Goal: Entertainment & Leisure: Consume media (video, audio)

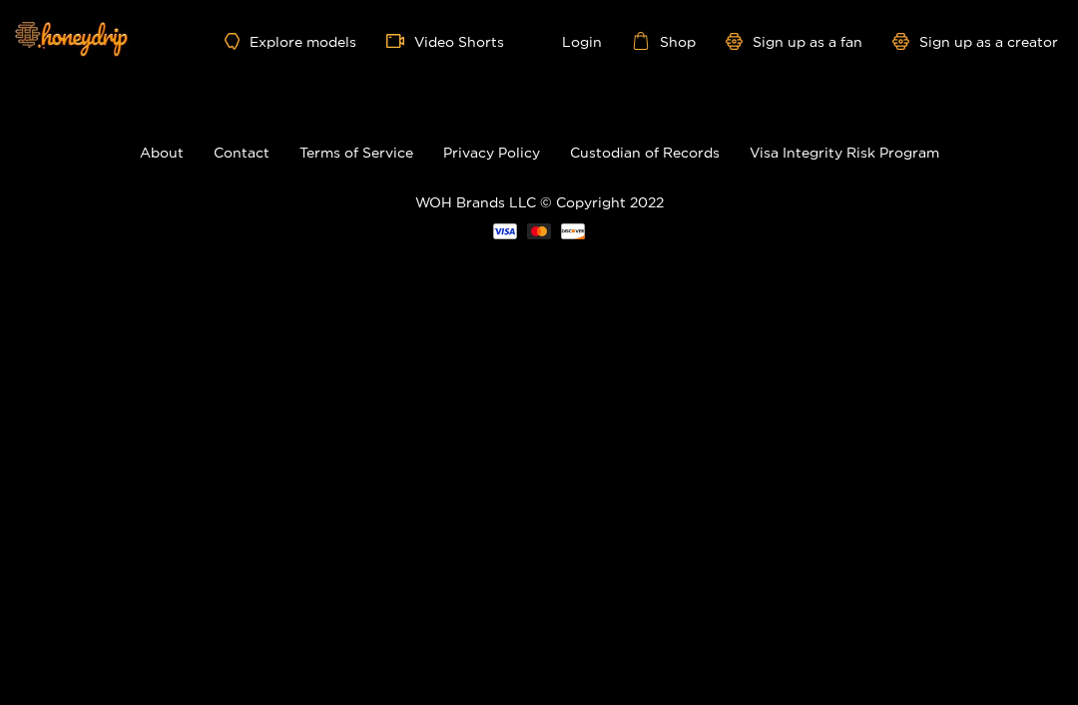
click at [584, 44] on link "Login" at bounding box center [568, 41] width 68 height 18
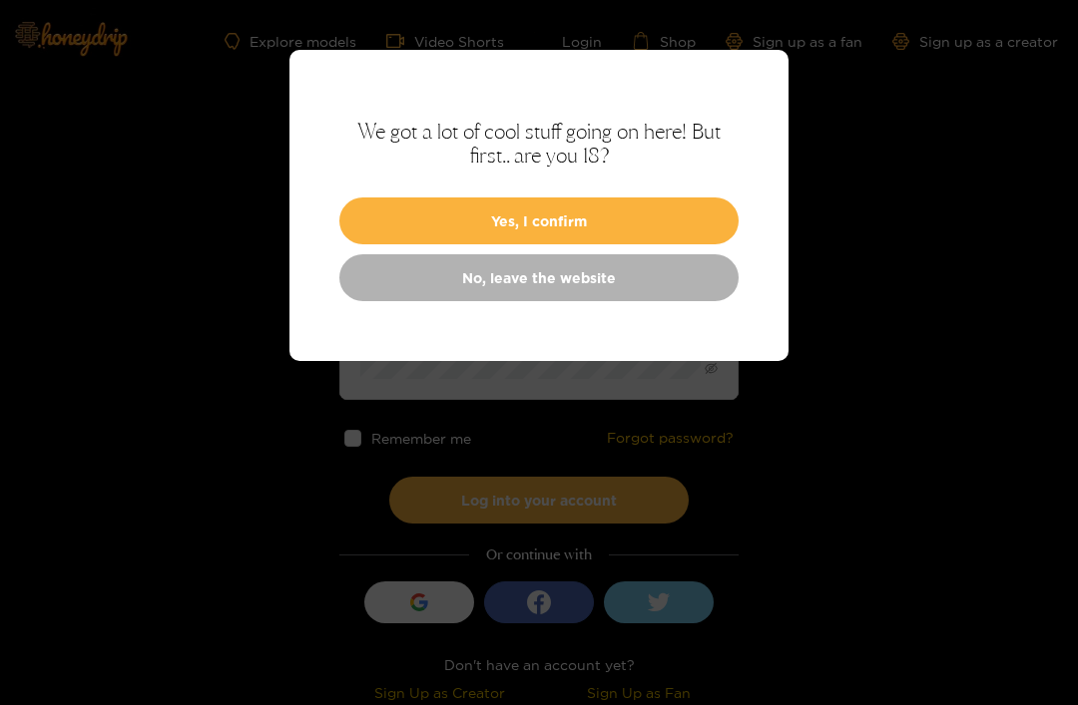
click at [524, 218] on button "Yes, I confirm" at bounding box center [538, 221] width 399 height 47
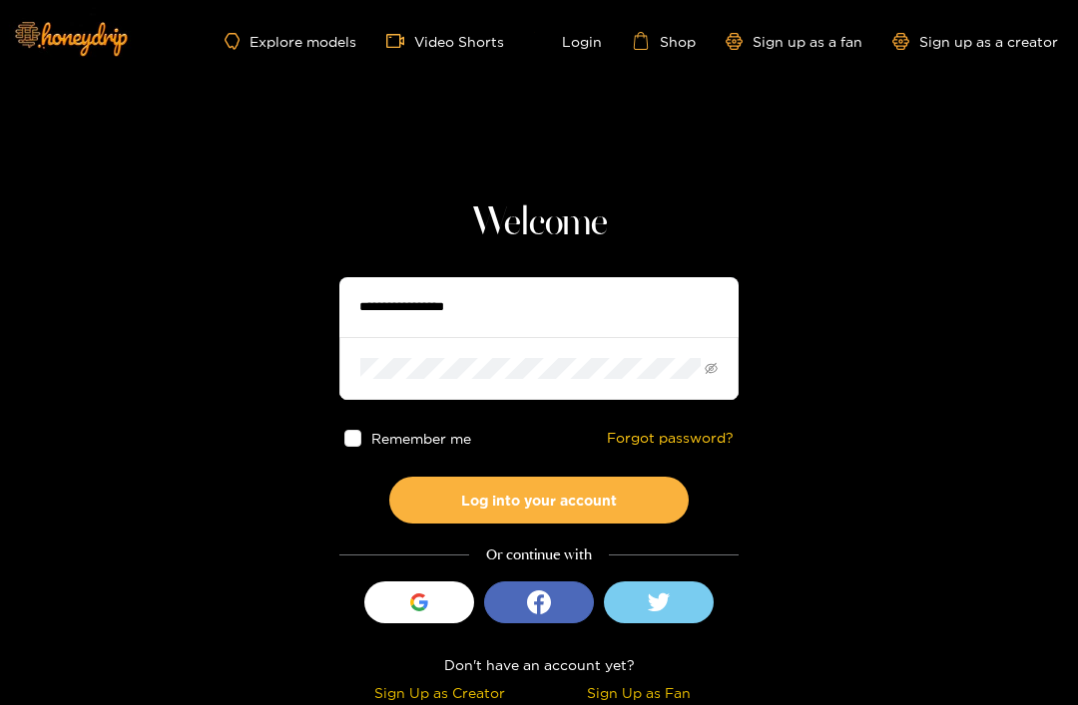
click at [387, 312] on input "text" at bounding box center [538, 307] width 399 height 60
type input "**********"
click at [539, 500] on button "Log into your account" at bounding box center [538, 500] width 299 height 47
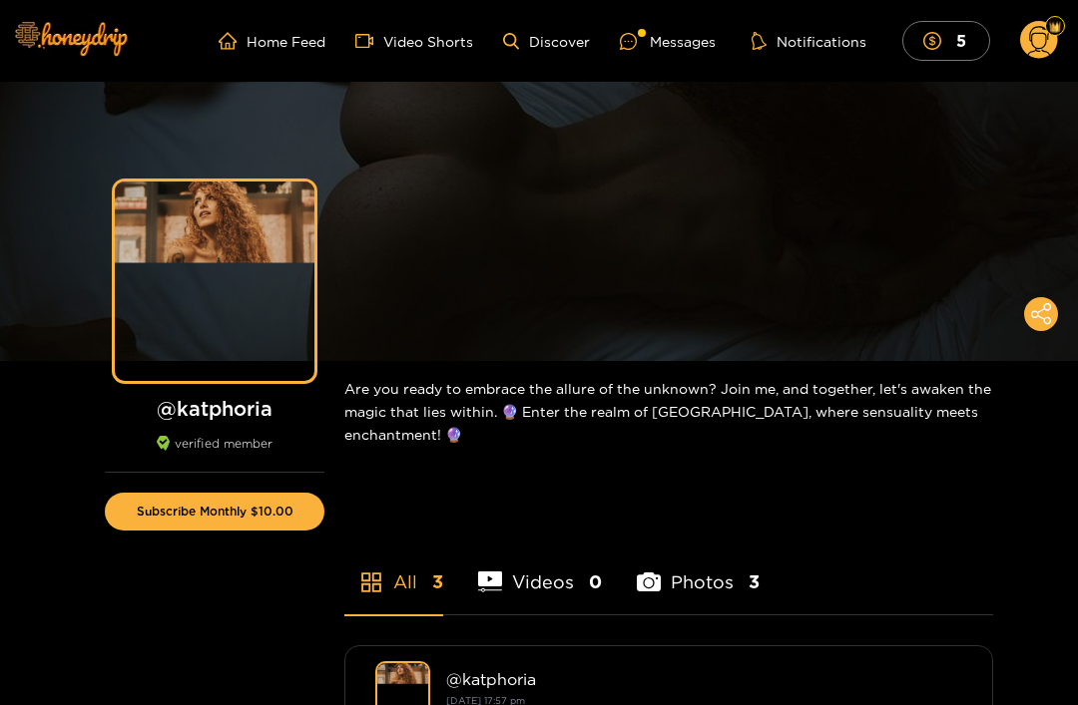
click at [674, 43] on div "Messages" at bounding box center [668, 41] width 96 height 23
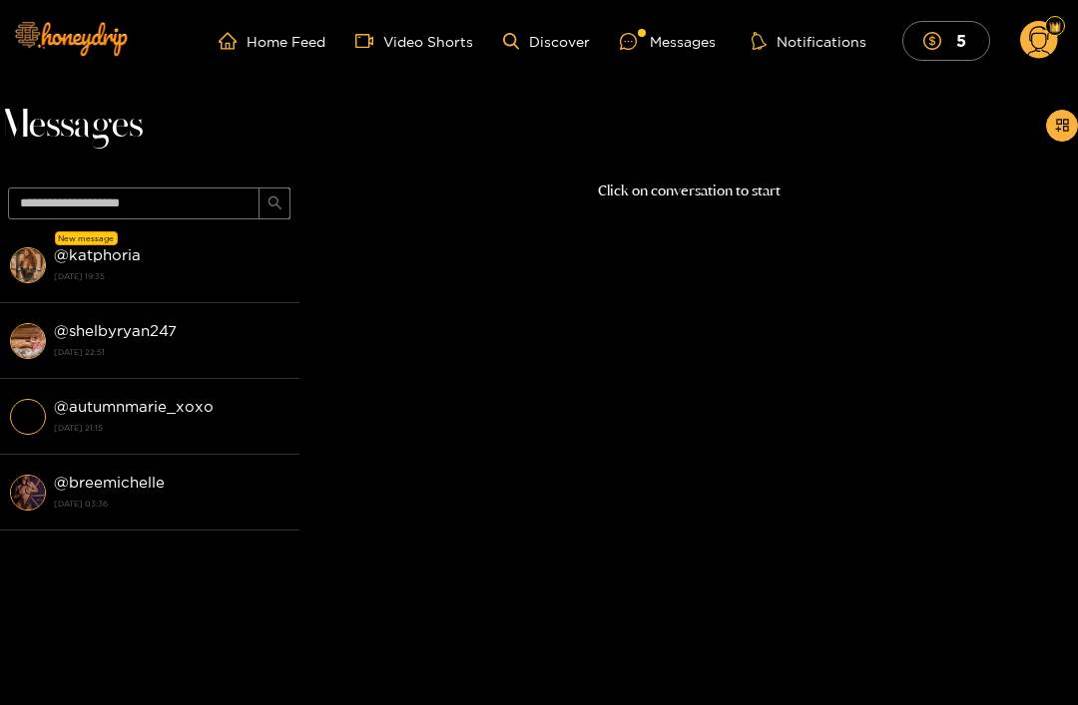
click at [98, 276] on strong "[DATE] 19:35" at bounding box center [171, 276] width 235 height 18
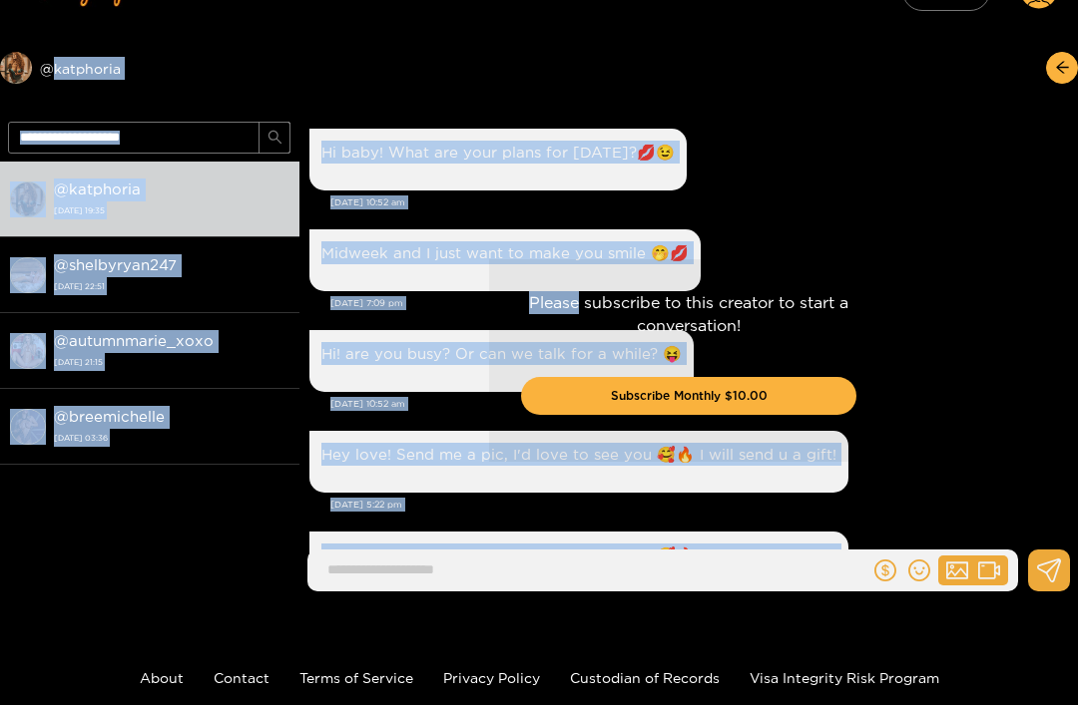
scroll to position [151, 0]
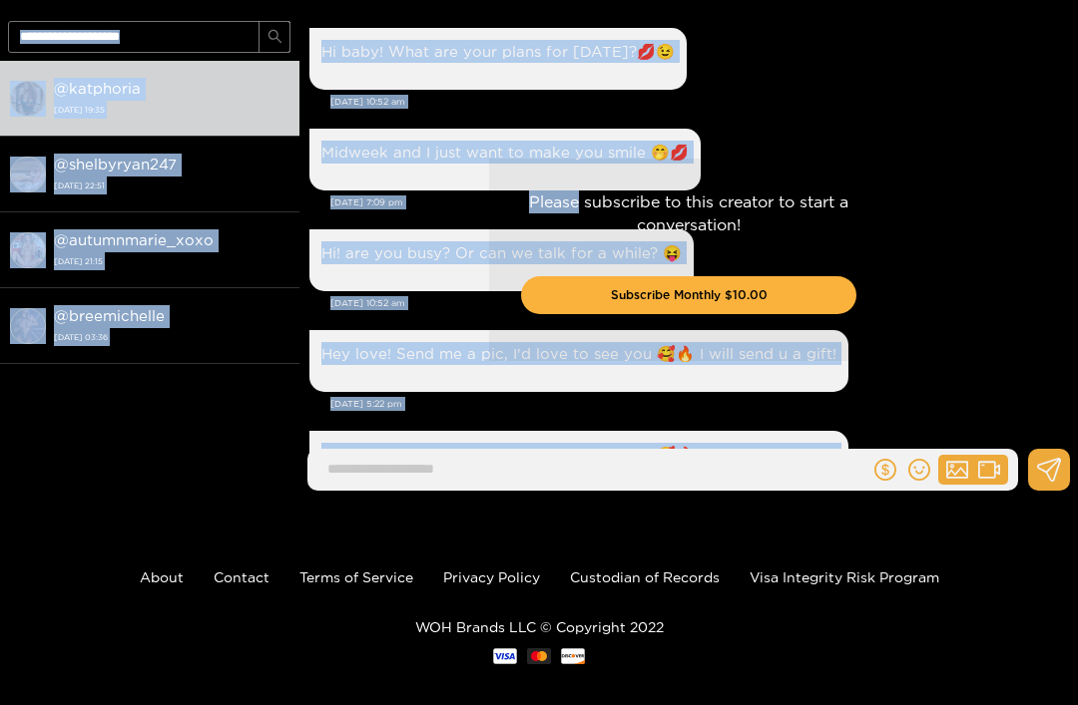
click at [245, 430] on div "@ katphoria [DATE] 19:35 @ shelbyryan247 [DATE] 22:51 @ autumnmarie_xoxo [DATE]…" at bounding box center [149, 263] width 299 height 404
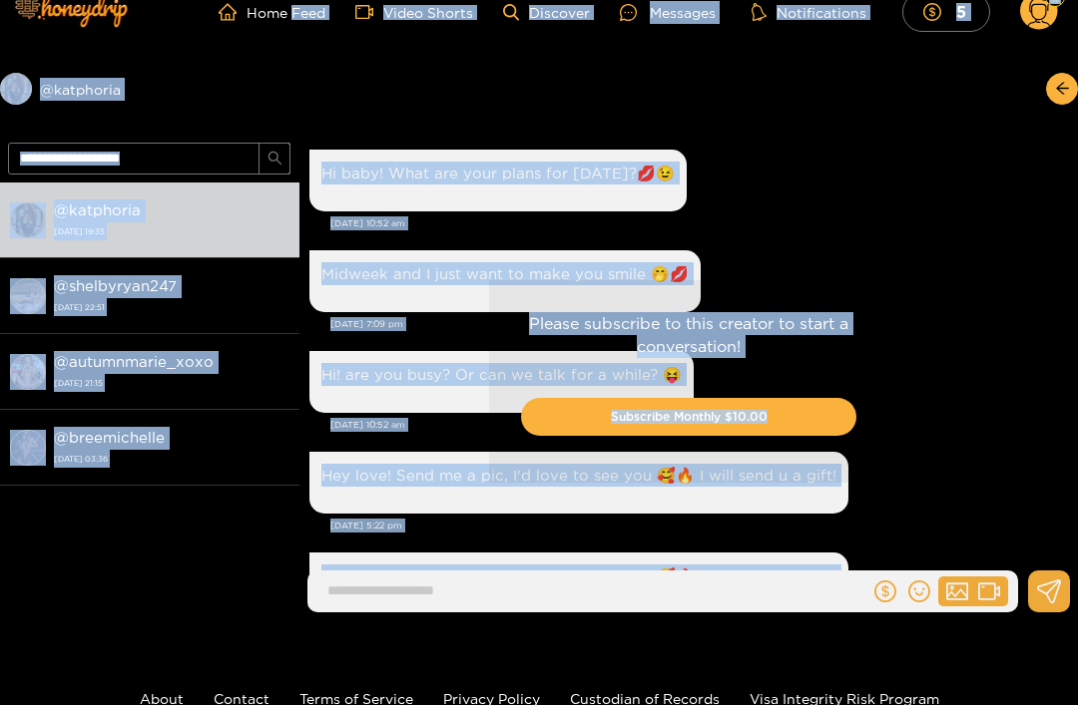
scroll to position [0, 0]
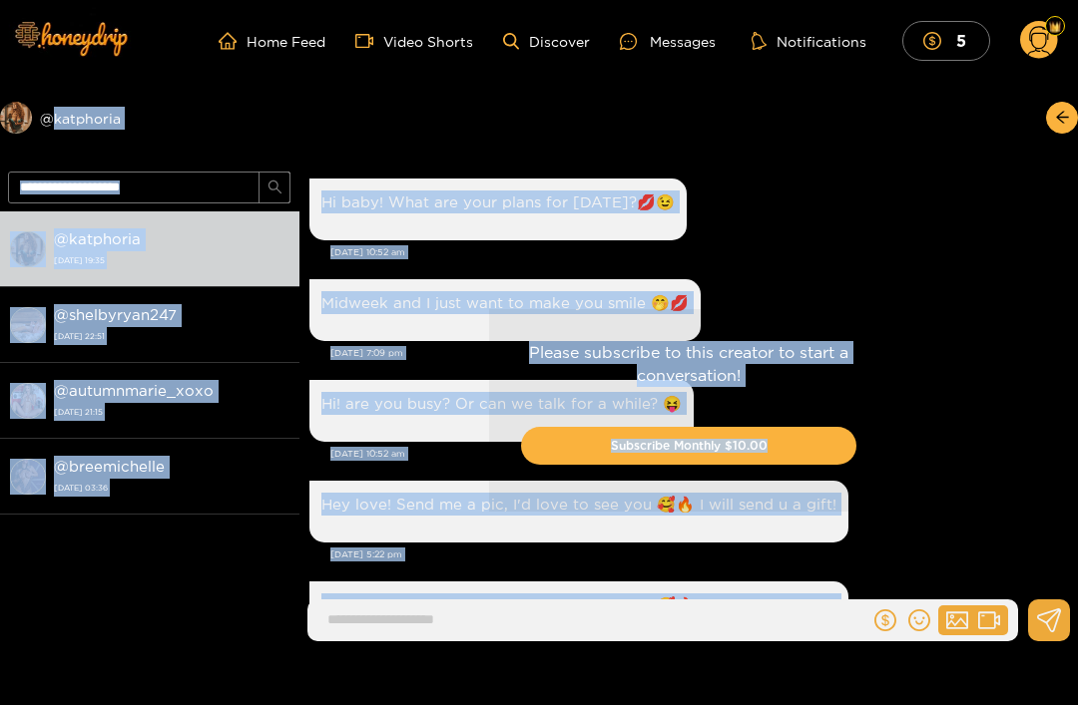
click at [252, 531] on div "@ katphoria [DATE] 19:35 @ shelbyryan247 [DATE] 22:51 @ autumnmarie_xoxo [DATE]…" at bounding box center [149, 414] width 299 height 404
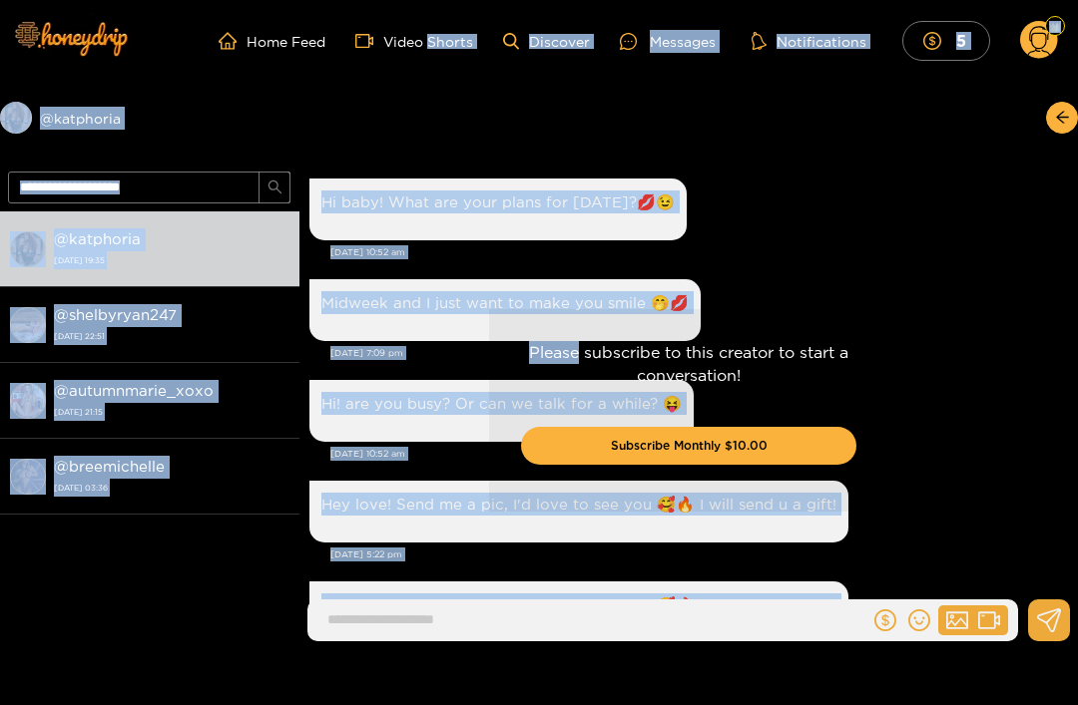
click at [176, 512] on li "@ breemichelle 13 September 2024 03:36" at bounding box center [149, 477] width 299 height 76
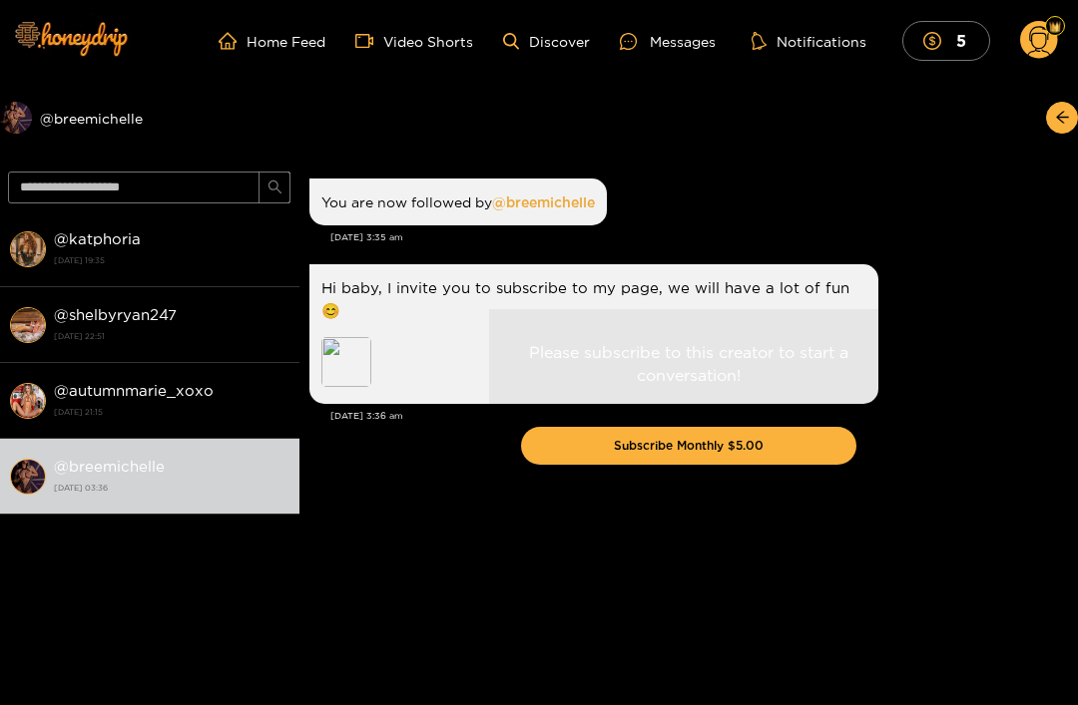
click at [155, 245] on div "@ katphoria 19 September 2025 19:35" at bounding box center [171, 249] width 235 height 45
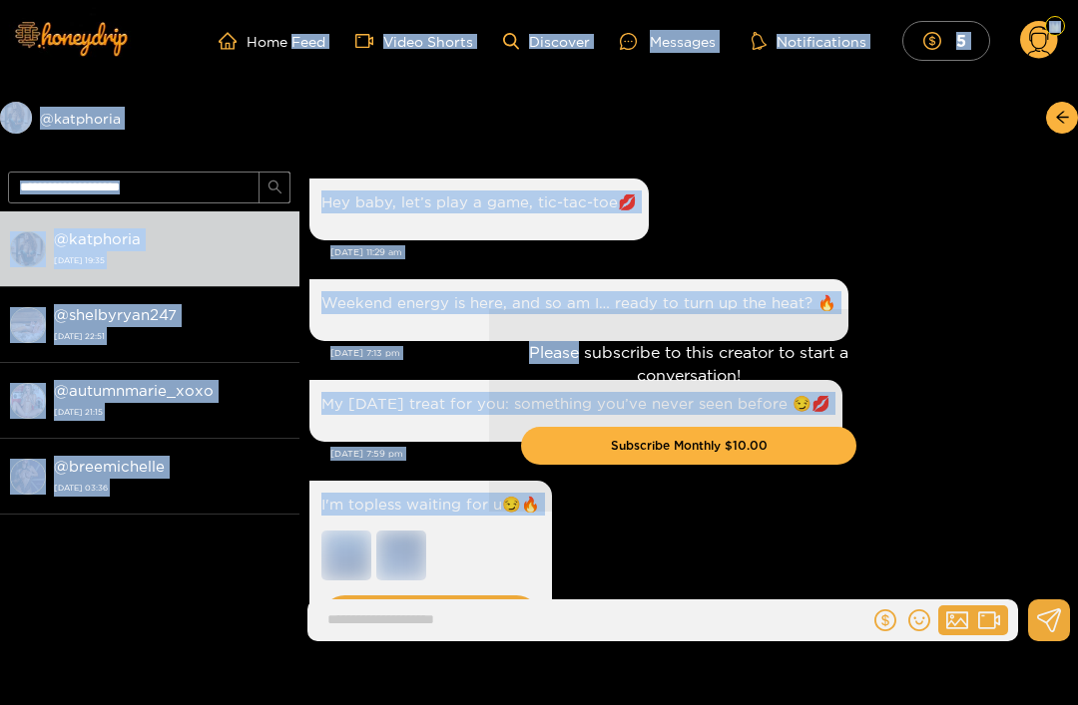
click at [395, 121] on div "Preview @ katphoria" at bounding box center [539, 123] width 1078 height 82
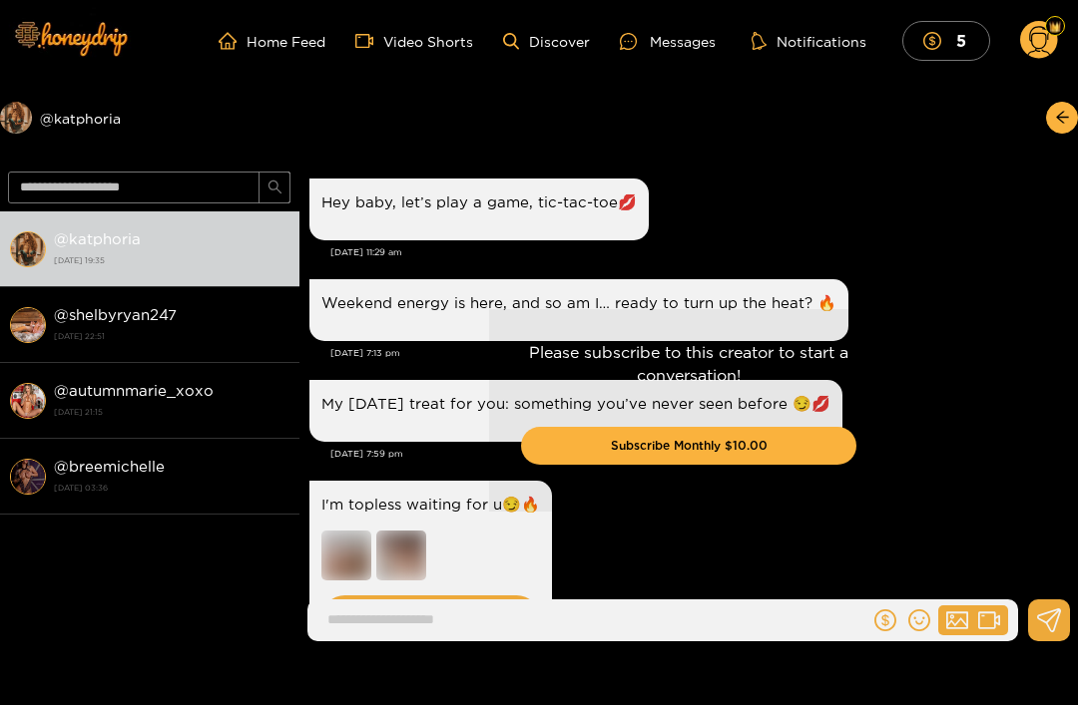
click at [388, 123] on div "Preview @ katphoria" at bounding box center [539, 123] width 1078 height 82
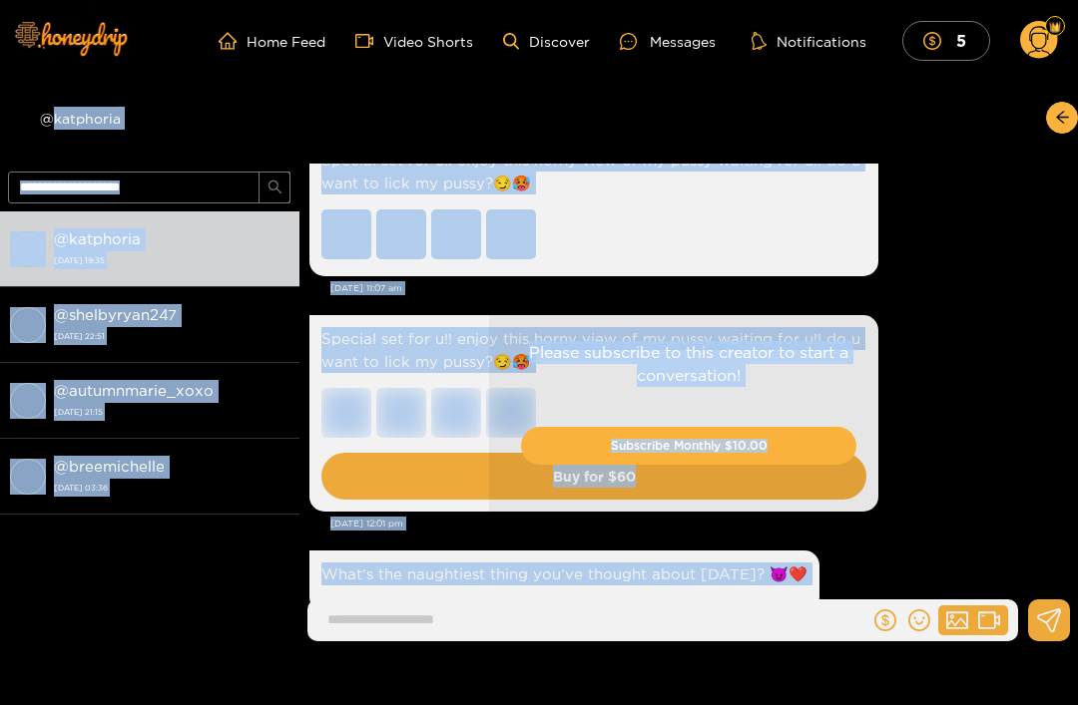
scroll to position [1038, 0]
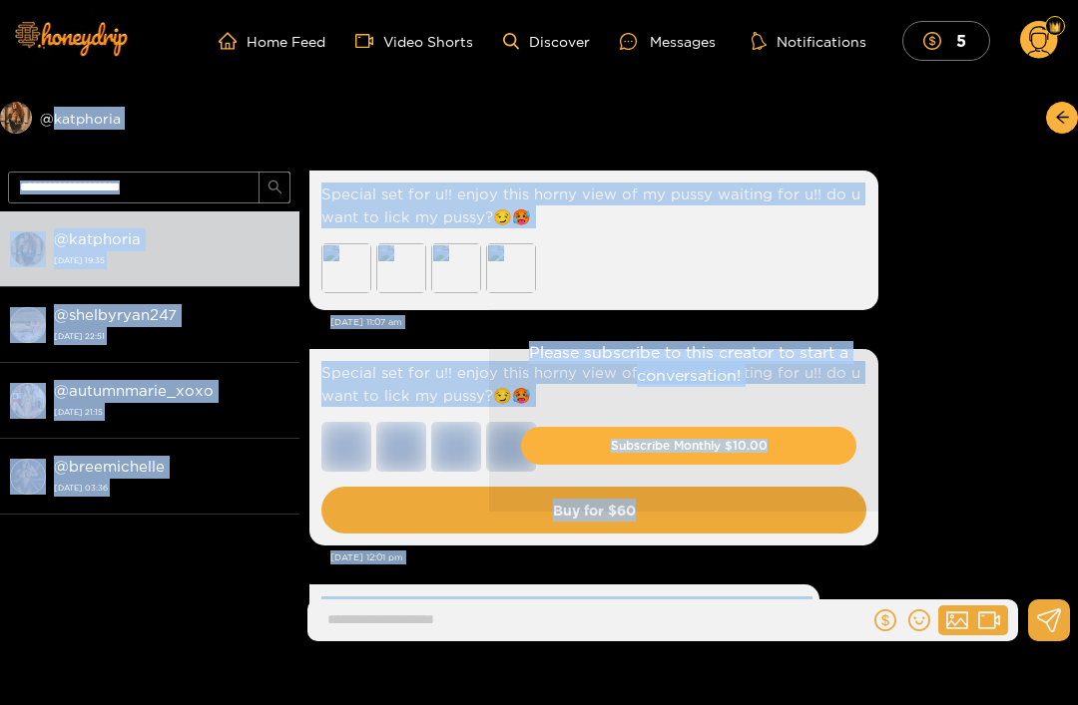
click at [188, 590] on div "@ katphoria [DATE] 19:35 @ shelbyryan247 [DATE] 22:51 @ autumnmarie_xoxo [DATE]…" at bounding box center [149, 414] width 299 height 404
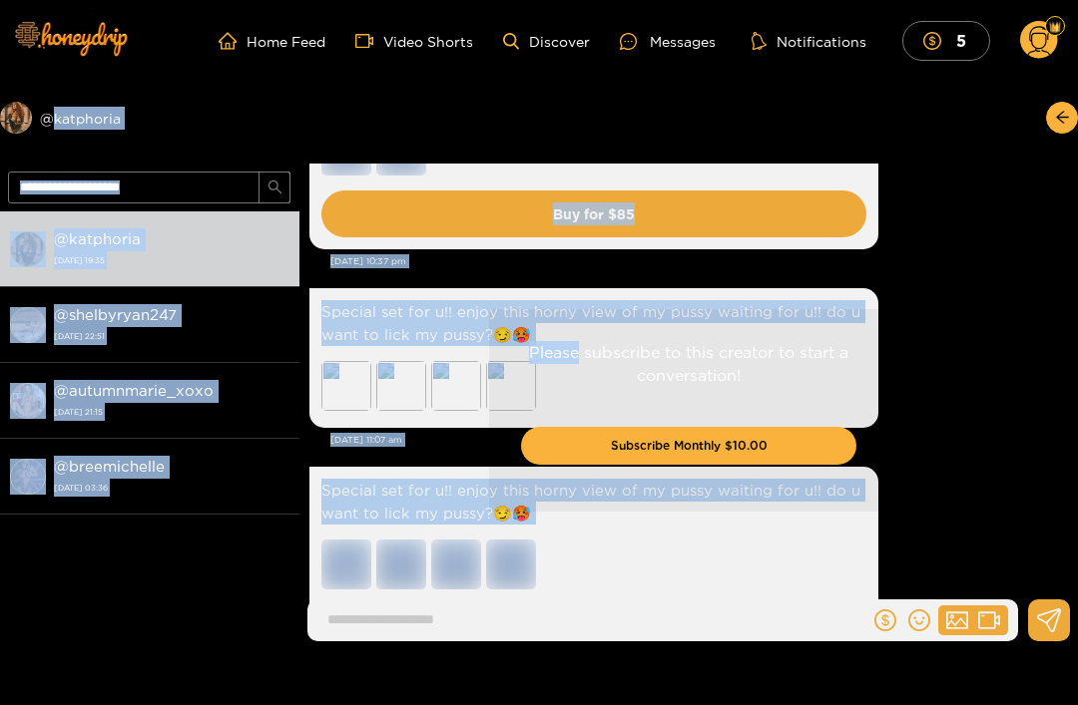
scroll to position [901, 0]
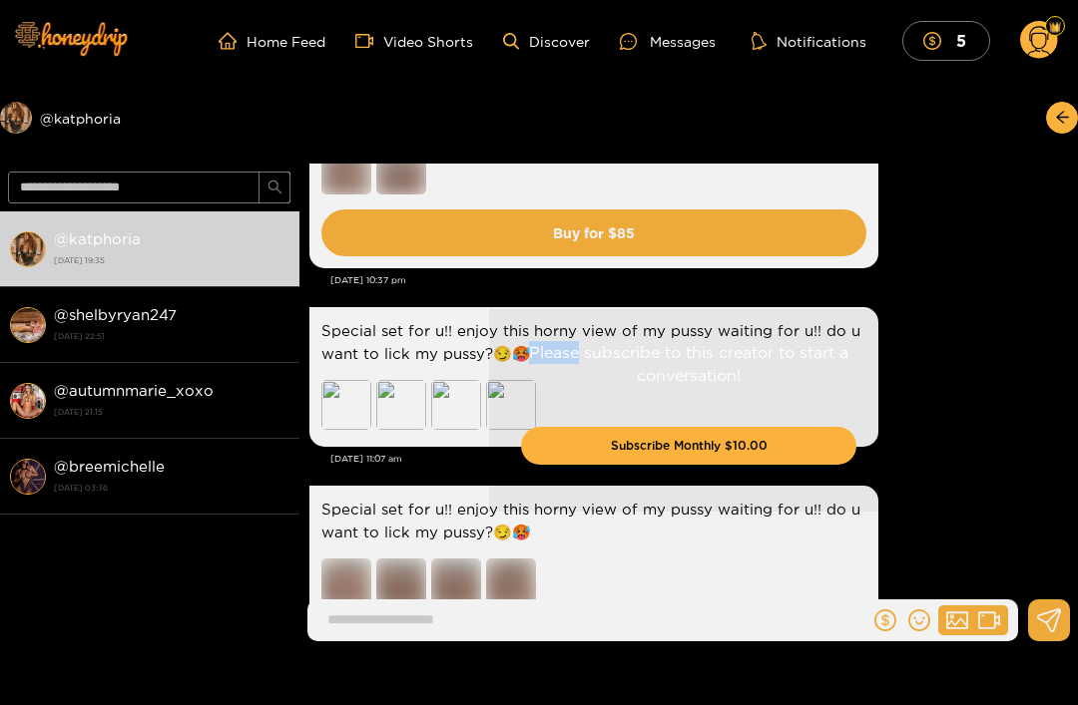
click at [360, 404] on div "Please subscribe to this creator to start a conversation! Subscribe Monthly $10…" at bounding box center [688, 411] width 778 height 494
click at [339, 415] on div "Please subscribe to this creator to start a conversation! Subscribe Monthly $10…" at bounding box center [688, 411] width 778 height 494
click at [397, 412] on div "Please subscribe to this creator to start a conversation! Subscribe Monthly $10…" at bounding box center [688, 411] width 778 height 494
click at [240, 580] on div "@ katphoria [DATE] 19:35 @ shelbyryan247 [DATE] 22:51 @ autumnmarie_xoxo [DATE]…" at bounding box center [149, 414] width 299 height 404
click at [249, 580] on div "@ katphoria [DATE] 19:35 @ shelbyryan247 [DATE] 22:51 @ autumnmarie_xoxo [DATE]…" at bounding box center [149, 414] width 299 height 404
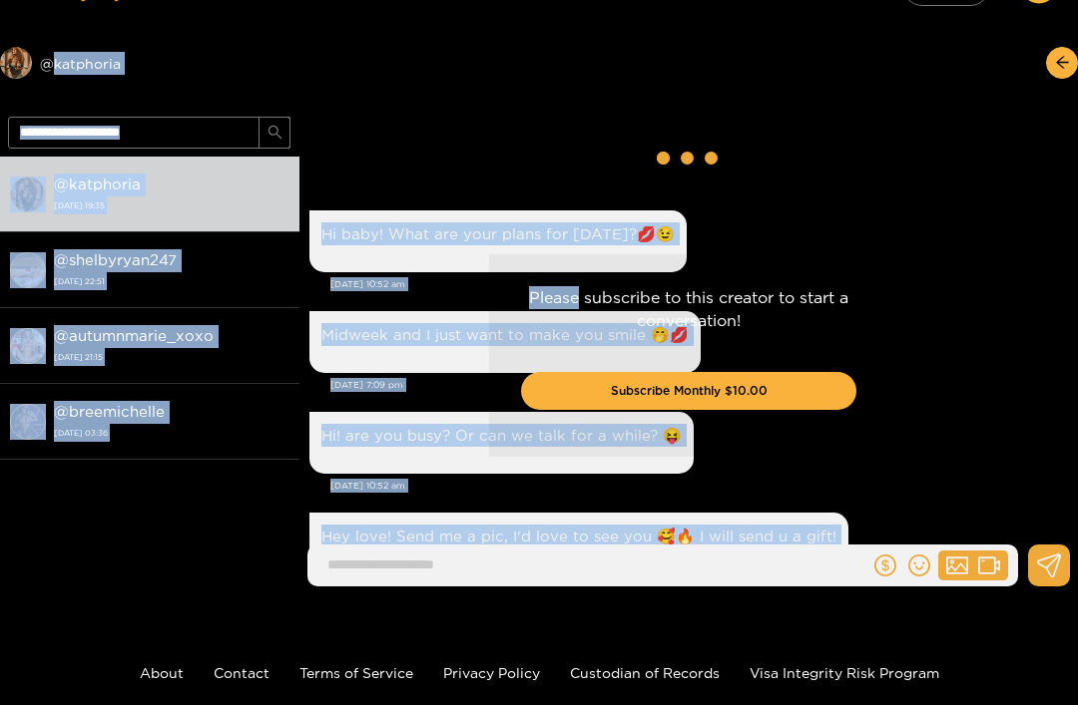
scroll to position [55, 0]
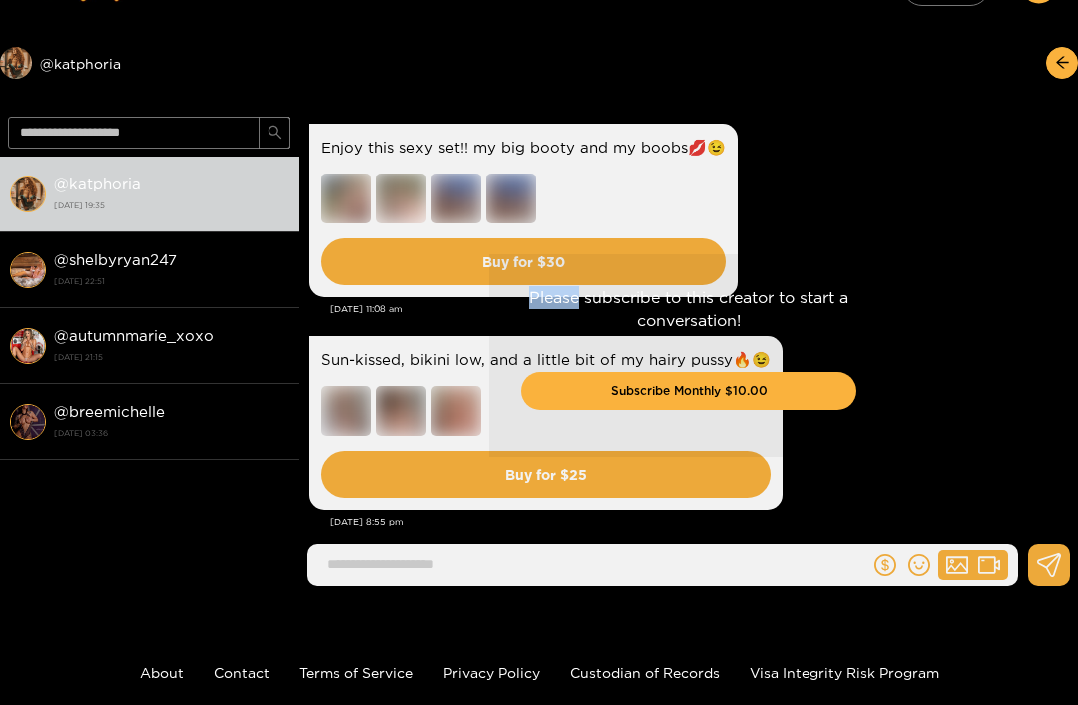
click at [199, 545] on div "@ katphoria [DATE] 19:35 @ shelbyryan247 [DATE] 22:51 @ autumnmarie_xoxo [DATE]…" at bounding box center [149, 359] width 299 height 404
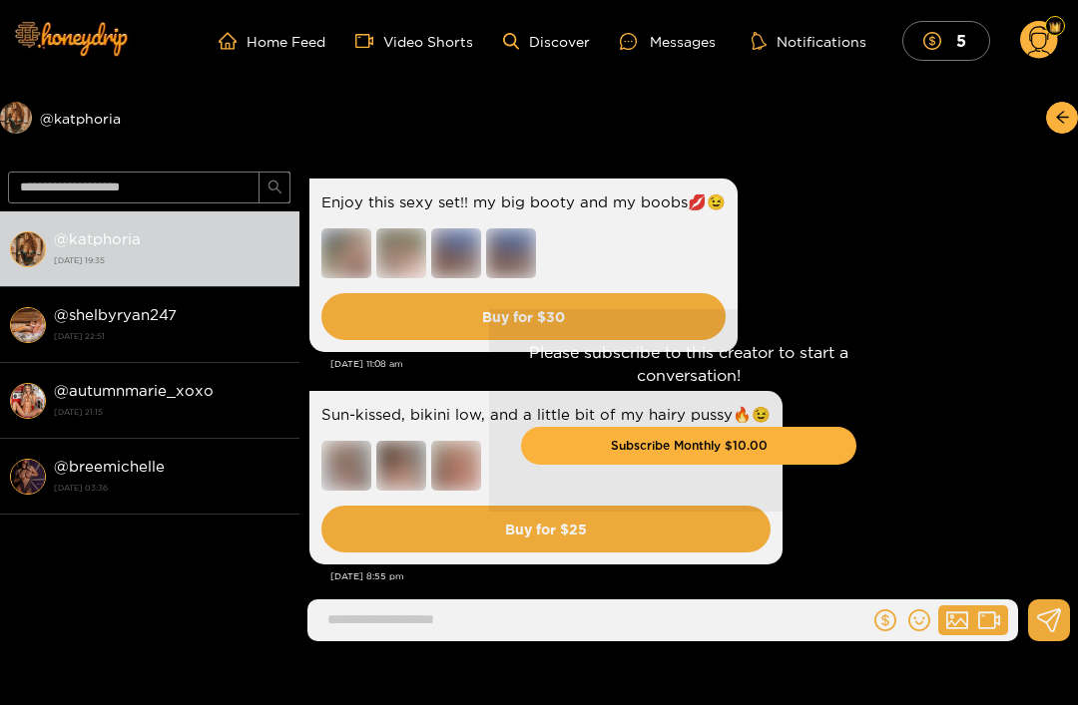
click at [1036, 39] on circle at bounding box center [1039, 40] width 38 height 38
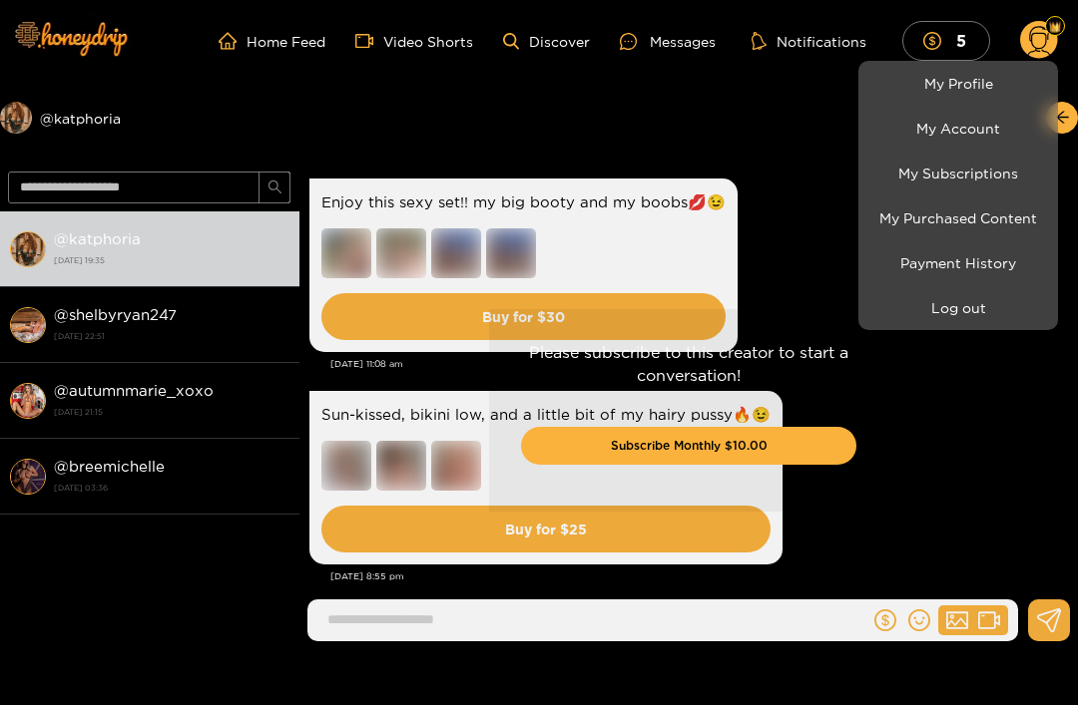
click at [936, 223] on link "My Purchased Content" at bounding box center [958, 218] width 190 height 35
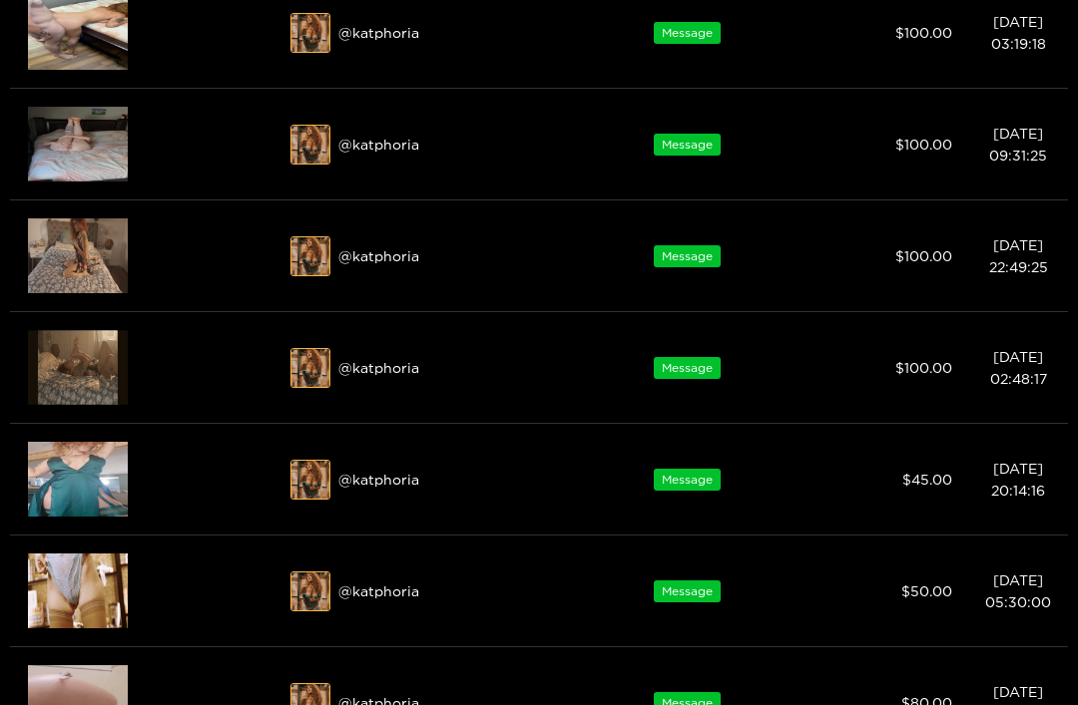
scroll to position [412, 0]
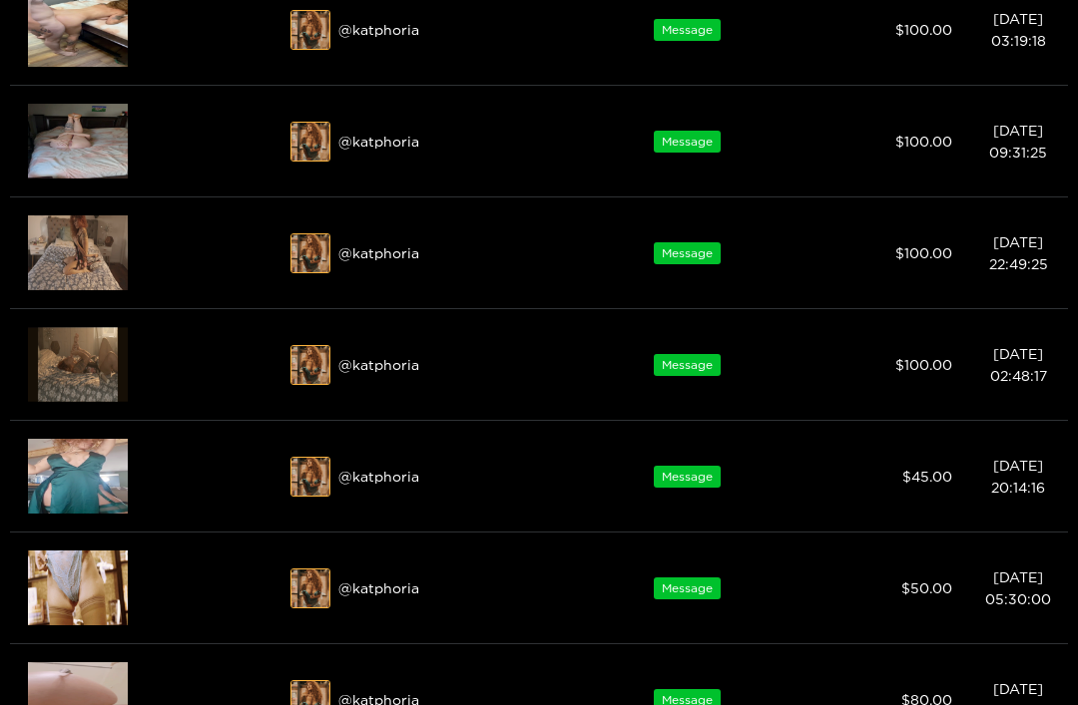
click at [86, 372] on div at bounding box center [539, 352] width 1078 height 705
click at [88, 351] on img at bounding box center [78, 364] width 100 height 75
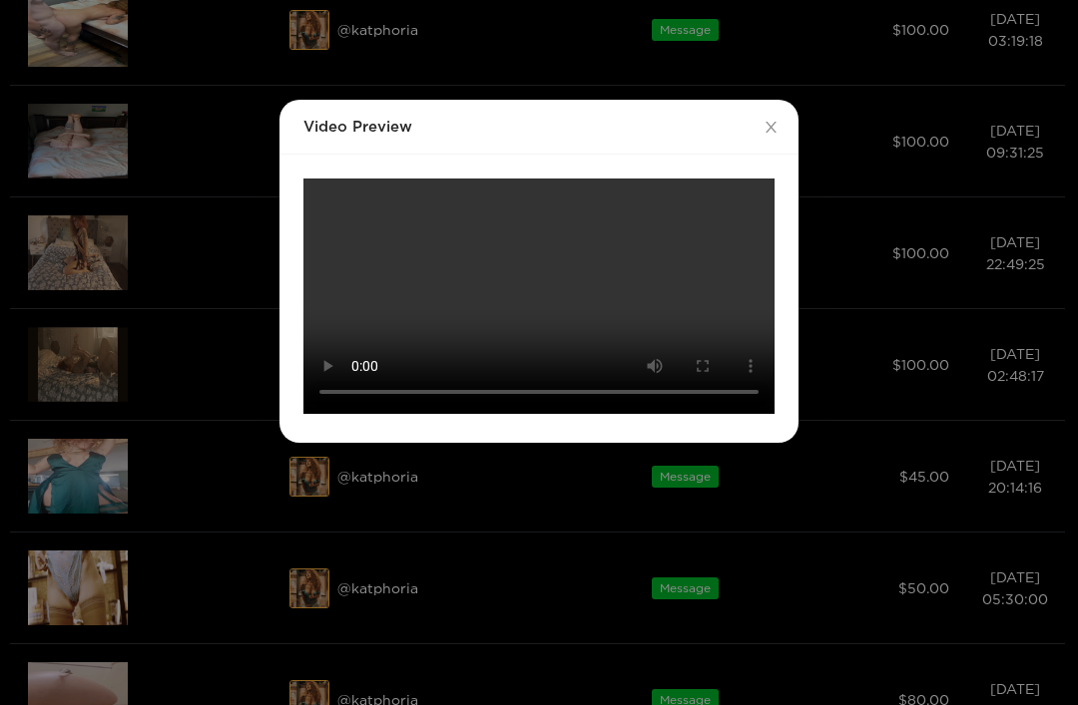
click at [536, 294] on video "Your browser does not support the video tag." at bounding box center [538, 296] width 471 height 235
click at [437, 287] on video "Your browser does not support the video tag." at bounding box center [538, 296] width 471 height 235
click at [318, 214] on video "Your browser does not support the video tag." at bounding box center [538, 296] width 471 height 235
click at [173, 242] on div "Video Preview Your browser does not support the video tag." at bounding box center [539, 352] width 1078 height 705
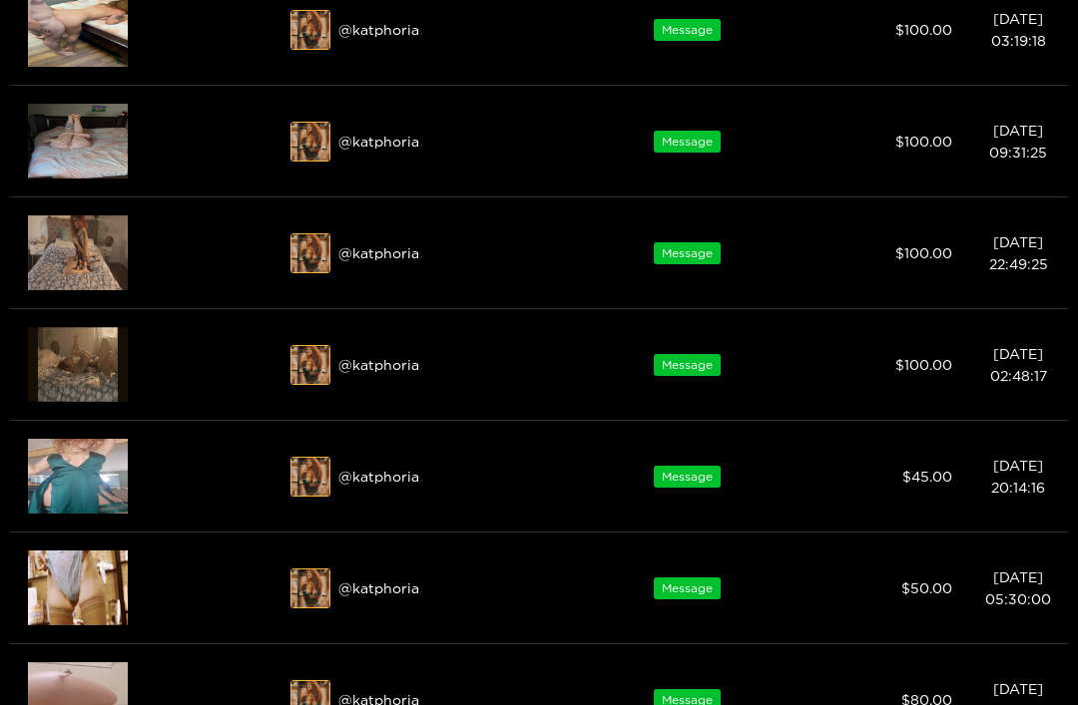
click at [72, 240] on img at bounding box center [78, 253] width 100 height 75
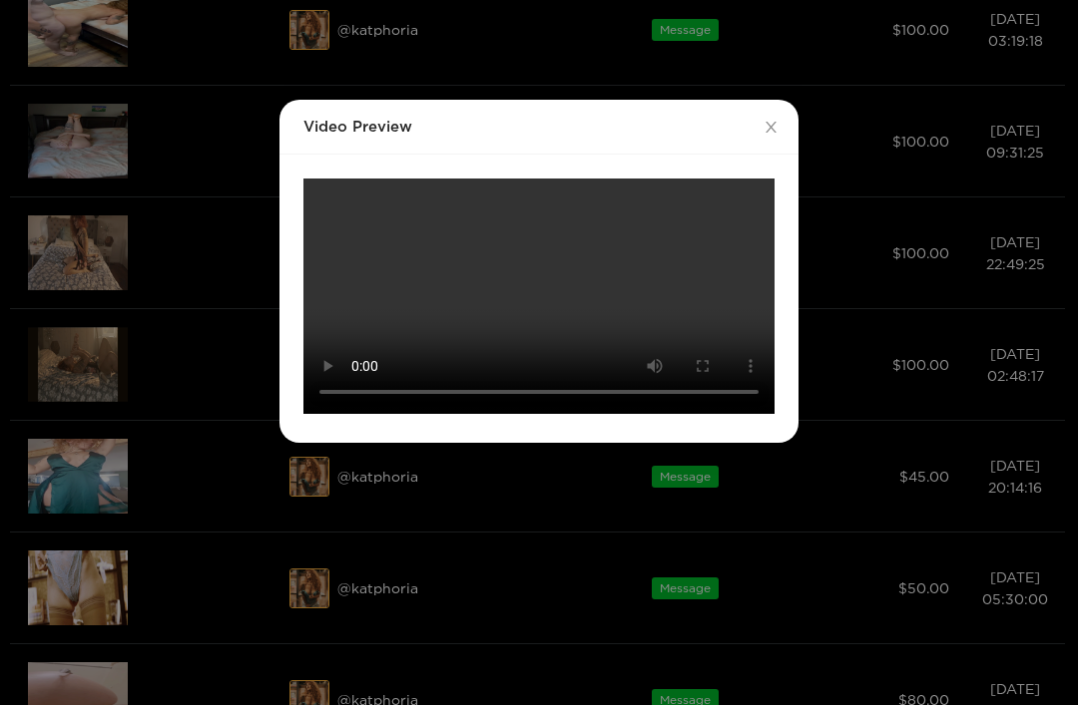
click at [541, 295] on video "Your browser does not support the video tag." at bounding box center [538, 296] width 471 height 235
click at [369, 308] on video "Your browser does not support the video tag." at bounding box center [538, 296] width 471 height 235
click at [384, 277] on video "Your browser does not support the video tag." at bounding box center [538, 296] width 471 height 235
click at [380, 269] on video "Your browser does not support the video tag." at bounding box center [538, 296] width 471 height 235
click at [526, 305] on video "Your browser does not support the video tag." at bounding box center [538, 296] width 471 height 235
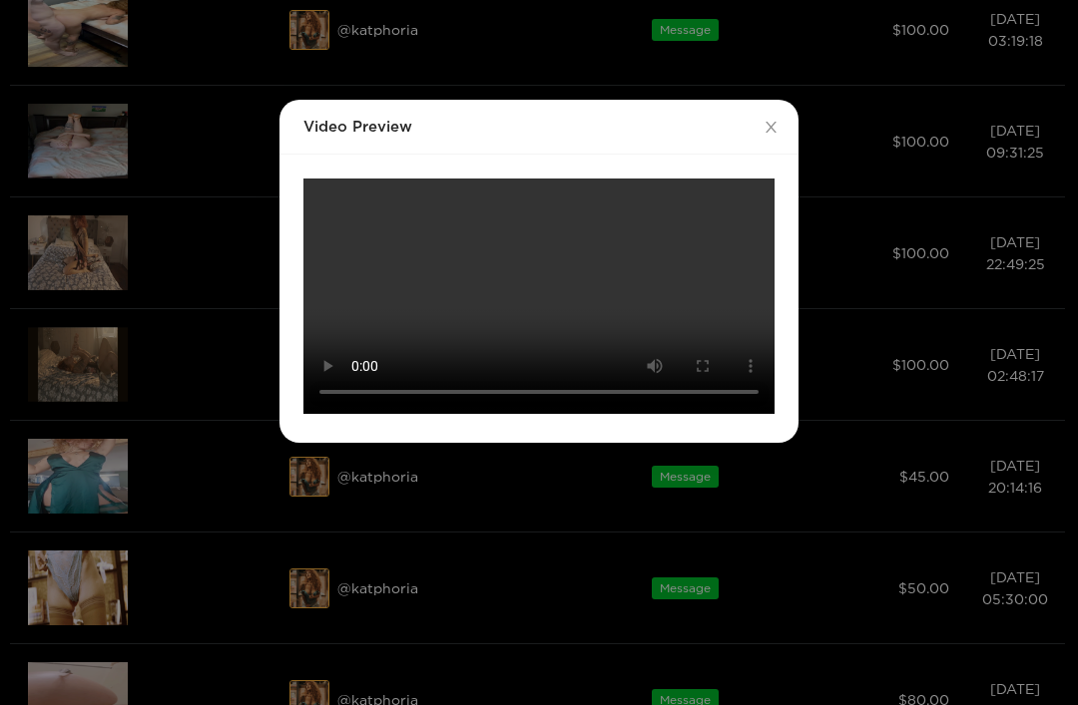
click at [530, 310] on video "Your browser does not support the video tag." at bounding box center [538, 296] width 471 height 235
click at [176, 310] on div "Video Preview Your browser does not support the video tag." at bounding box center [539, 352] width 1078 height 705
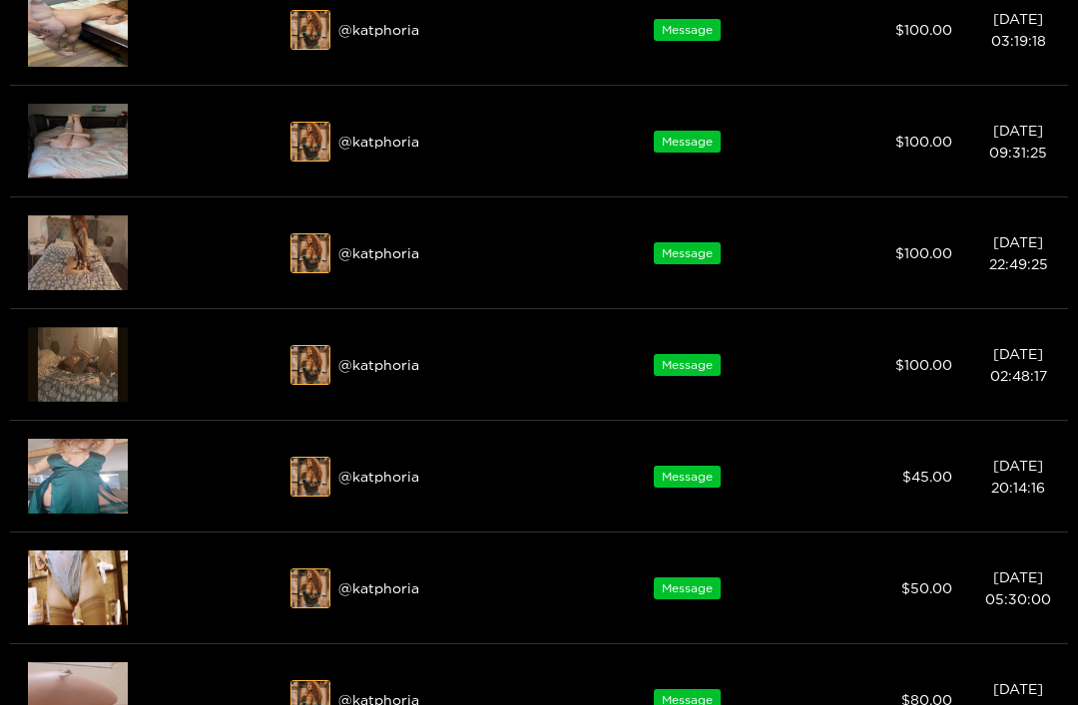
click at [74, 133] on img at bounding box center [78, 141] width 100 height 75
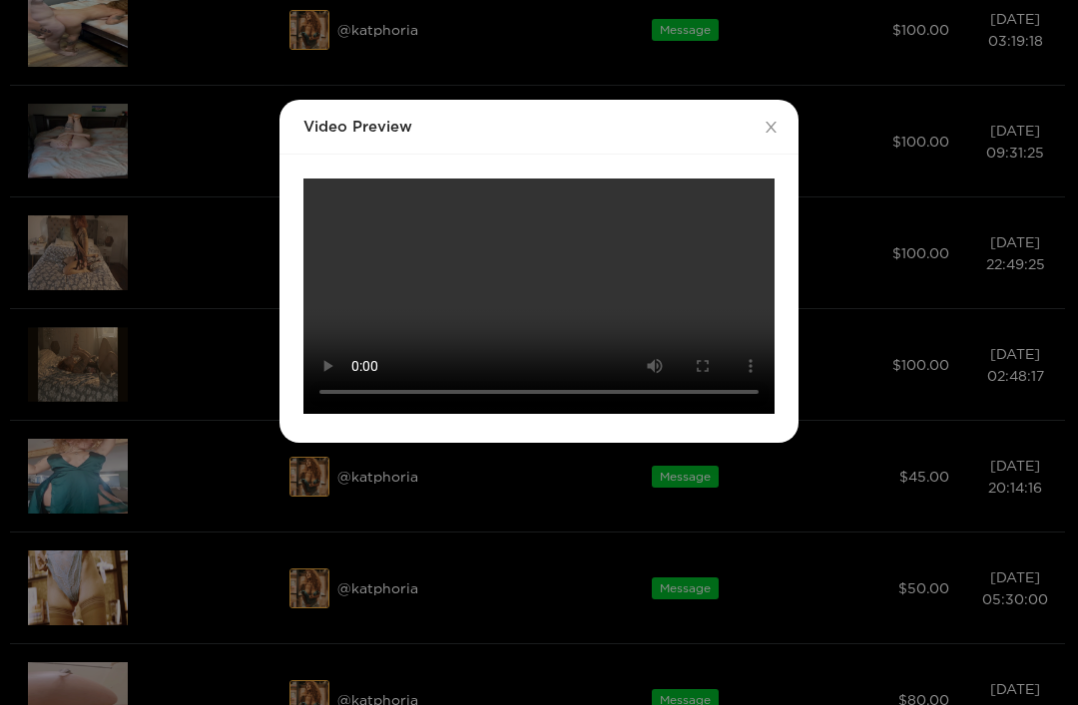
click at [531, 298] on video "Your browser does not support the video tag." at bounding box center [538, 296] width 471 height 235
click at [204, 415] on div "Video Preview Your browser does not support the video tag." at bounding box center [539, 352] width 1078 height 705
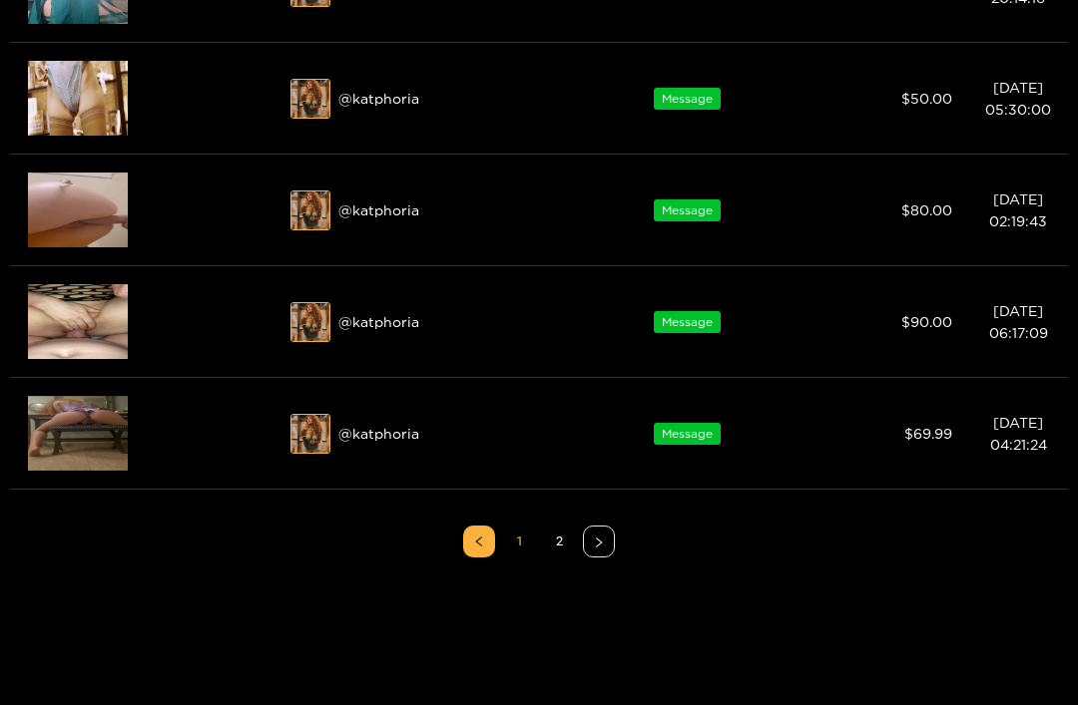
scroll to position [902, 0]
click at [63, 216] on img at bounding box center [78, 210] width 100 height 75
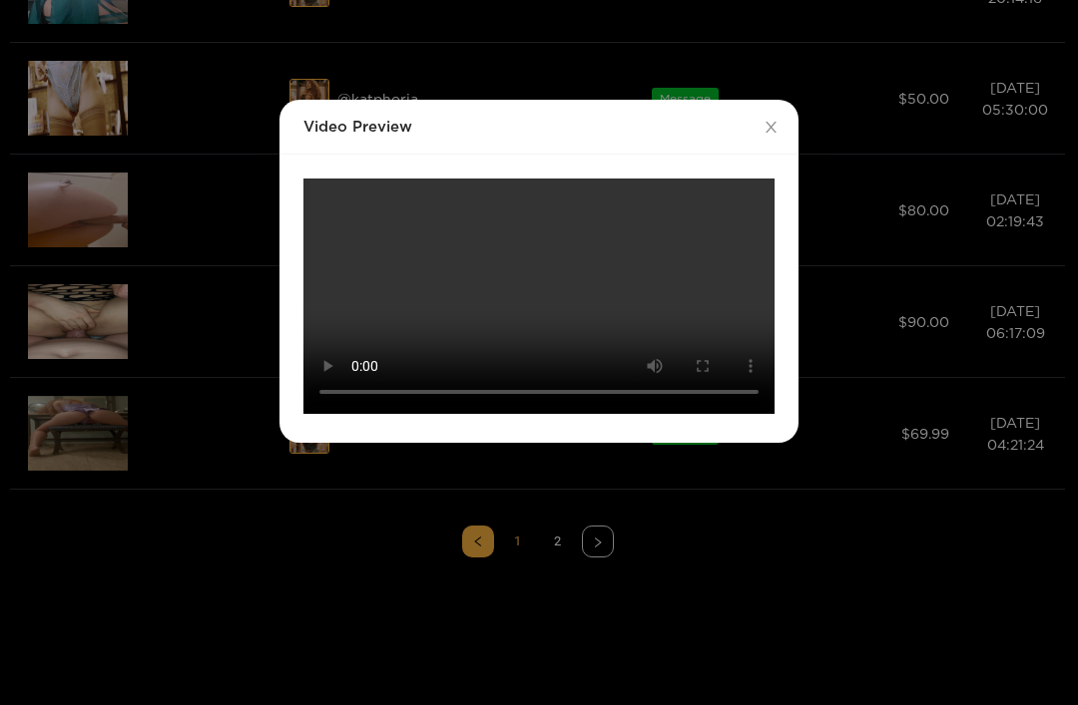
click at [539, 293] on video "Your browser does not support the video tag." at bounding box center [538, 296] width 471 height 235
click at [143, 526] on div "Video Preview Your browser does not support the video tag." at bounding box center [539, 352] width 1078 height 705
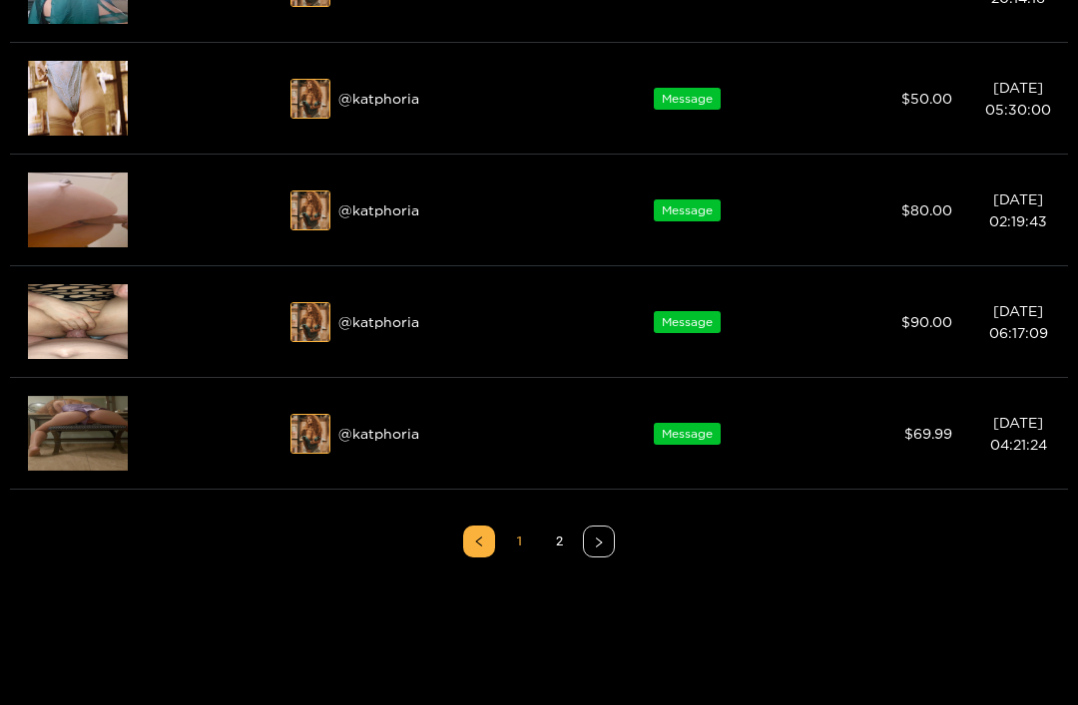
click at [62, 417] on img at bounding box center [78, 433] width 100 height 75
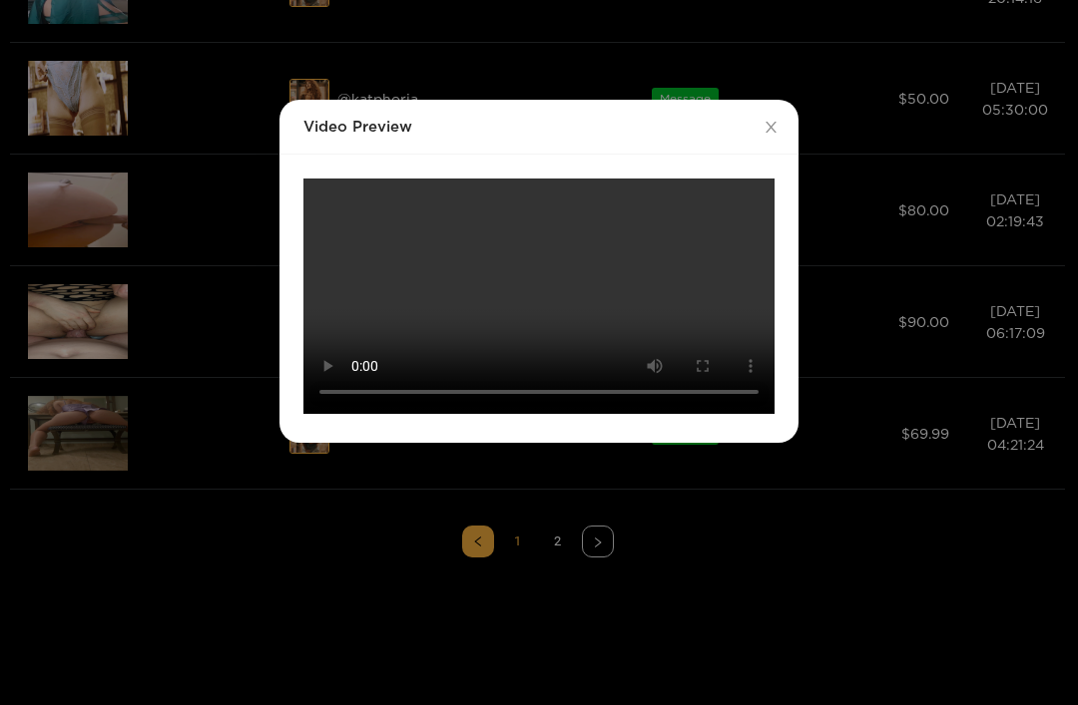
scroll to position [301, 0]
click at [610, 299] on video "Your browser does not support the video tag." at bounding box center [538, 296] width 471 height 235
click at [618, 291] on video "Your browser does not support the video tag." at bounding box center [538, 296] width 471 height 235
click at [611, 293] on video "Your browser does not support the video tag." at bounding box center [538, 296] width 471 height 235
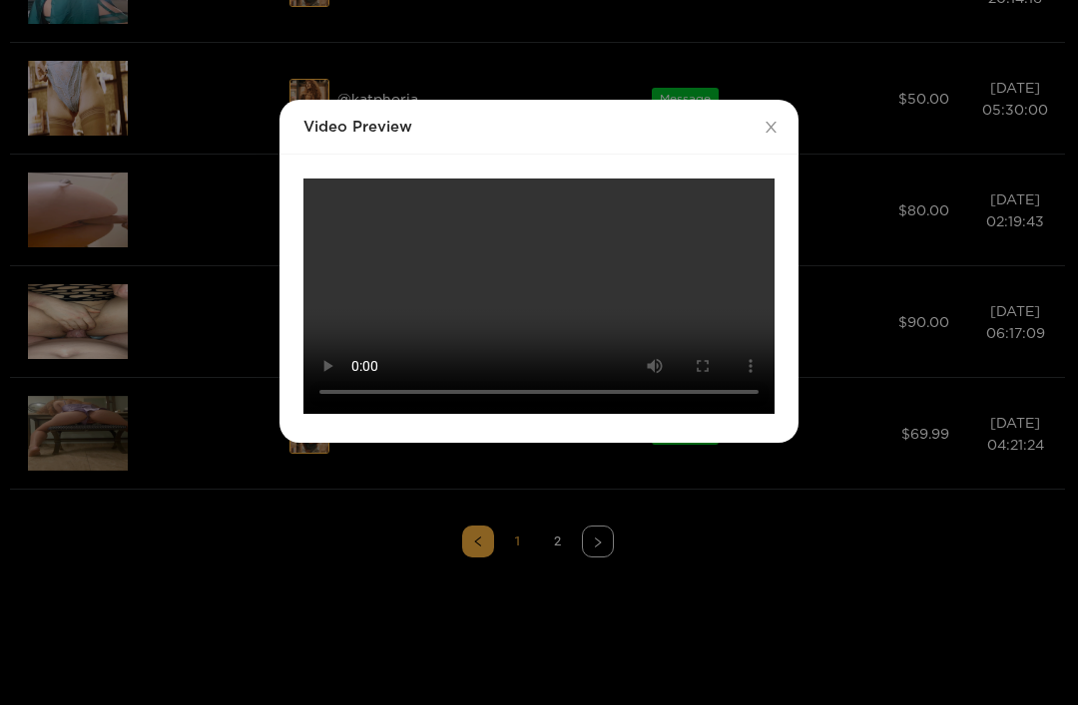
click at [450, 414] on video "Your browser does not support the video tag." at bounding box center [538, 296] width 471 height 235
click at [605, 389] on video "Your browser does not support the video tag." at bounding box center [538, 296] width 471 height 235
click at [539, 322] on video "Your browser does not support the video tag." at bounding box center [538, 296] width 471 height 235
click at [162, 546] on div "Video Preview Your browser does not support the video tag." at bounding box center [539, 352] width 1078 height 705
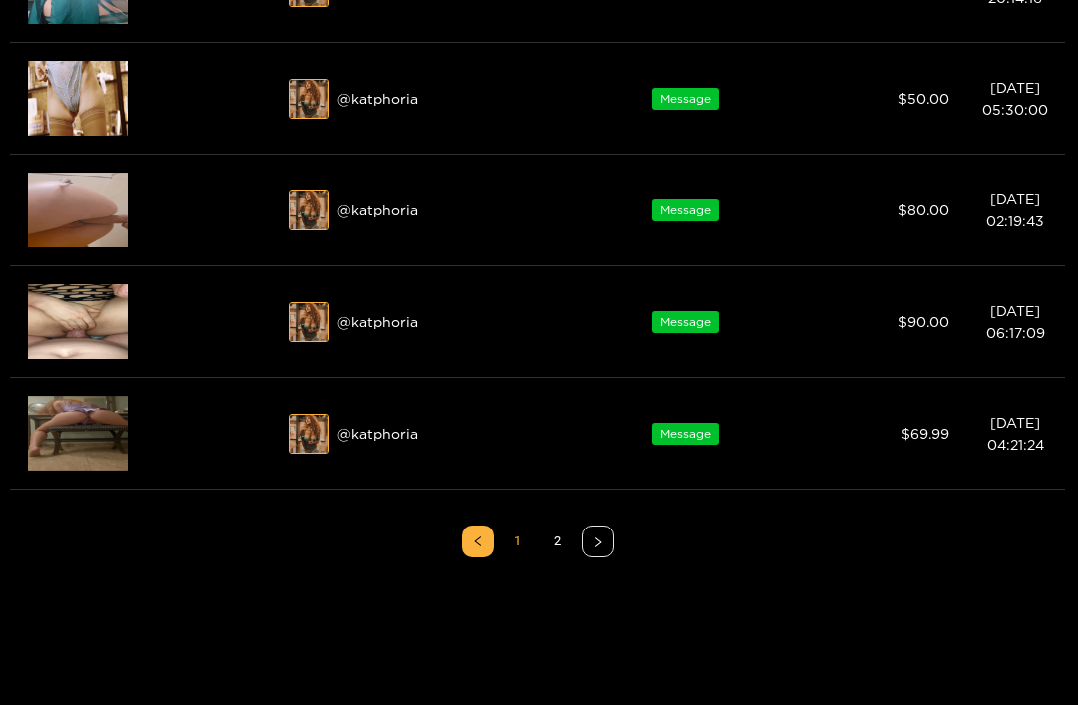
scroll to position [294, 0]
click at [565, 538] on link "2" at bounding box center [559, 542] width 30 height 30
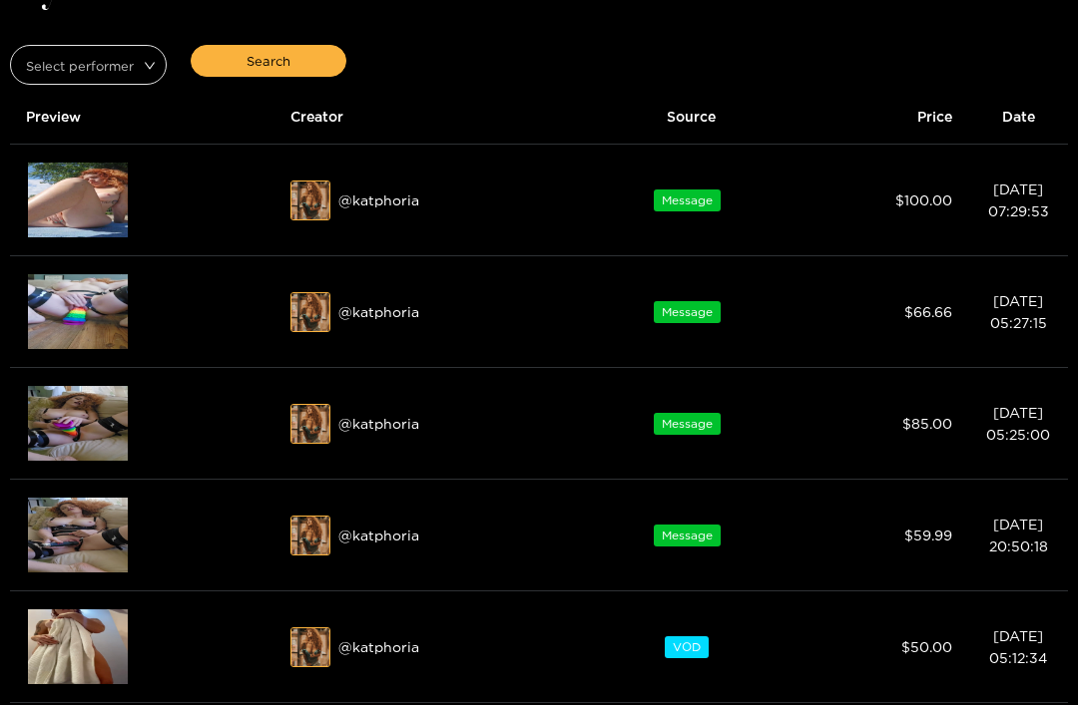
scroll to position [117, 0]
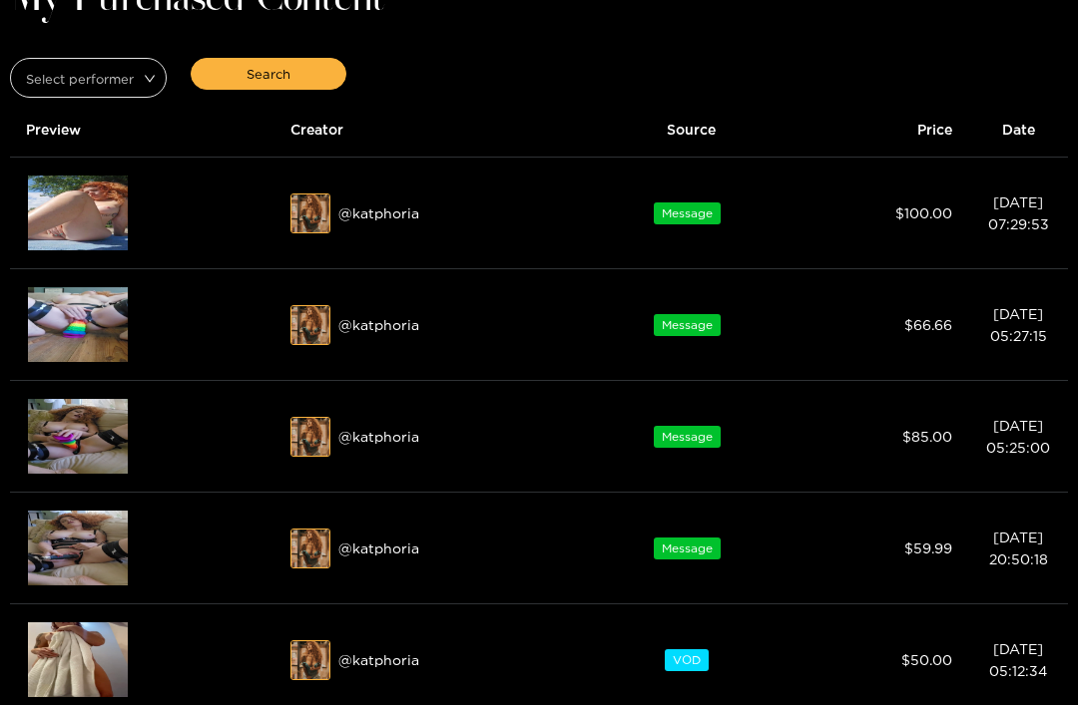
click at [69, 205] on img at bounding box center [78, 213] width 100 height 75
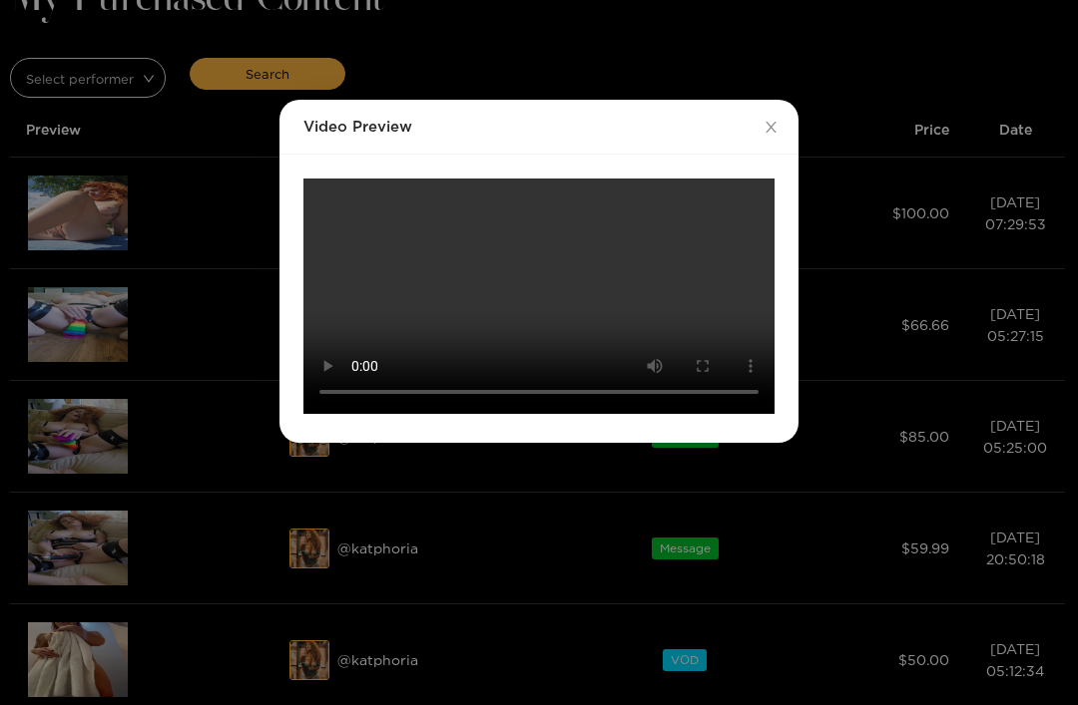
scroll to position [293, 0]
click at [553, 305] on video "Your browser does not support the video tag." at bounding box center [538, 296] width 471 height 235
click at [445, 414] on video "Your browser does not support the video tag." at bounding box center [538, 296] width 471 height 235
click at [529, 233] on video "Your browser does not support the video tag." at bounding box center [538, 296] width 471 height 235
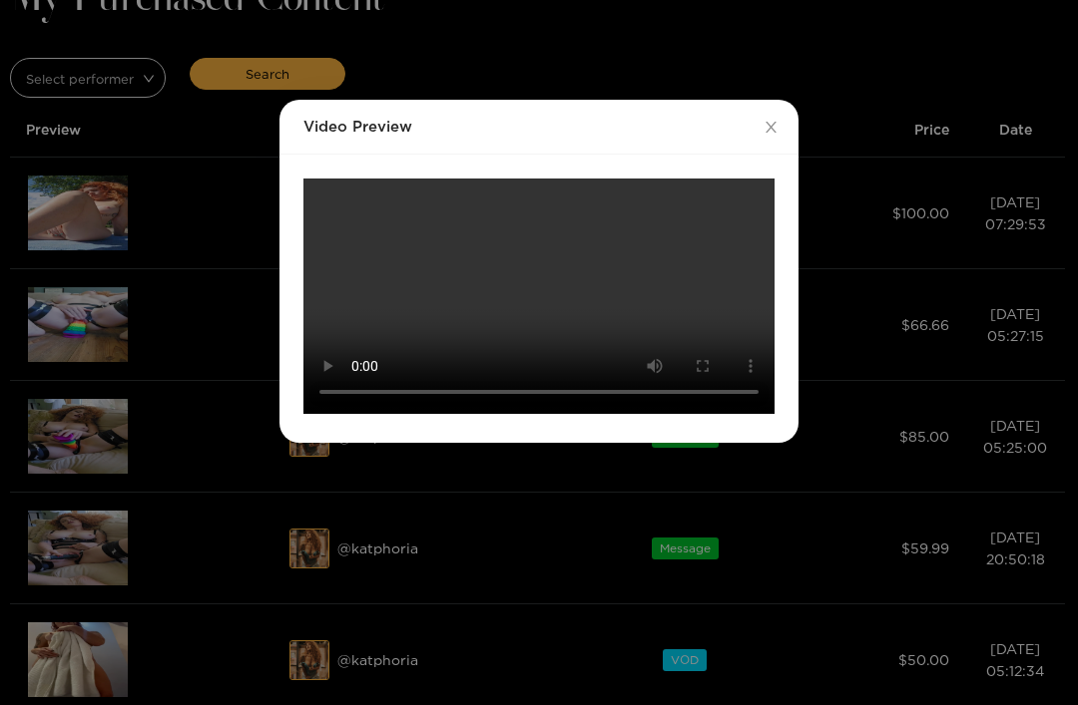
click at [526, 240] on video "Your browser does not support the video tag." at bounding box center [538, 296] width 471 height 235
click at [360, 237] on video "Your browser does not support the video tag." at bounding box center [538, 296] width 471 height 235
click at [315, 179] on video "Your browser does not support the video tag." at bounding box center [538, 296] width 471 height 235
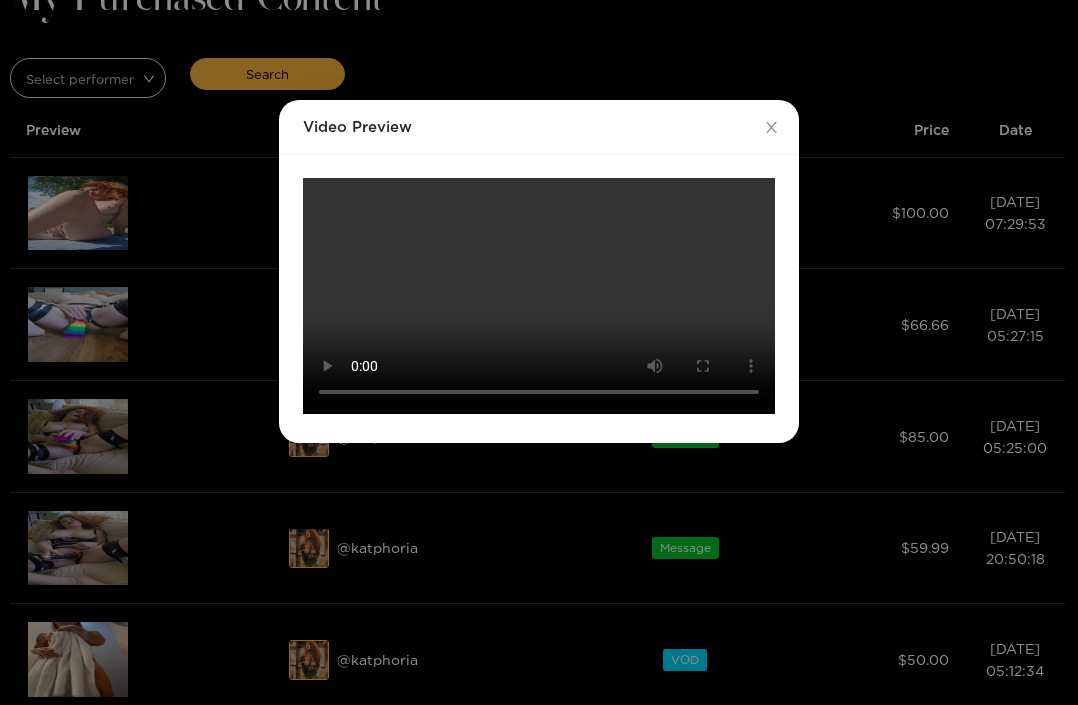
click at [534, 278] on video "Your browser does not support the video tag." at bounding box center [538, 296] width 471 height 235
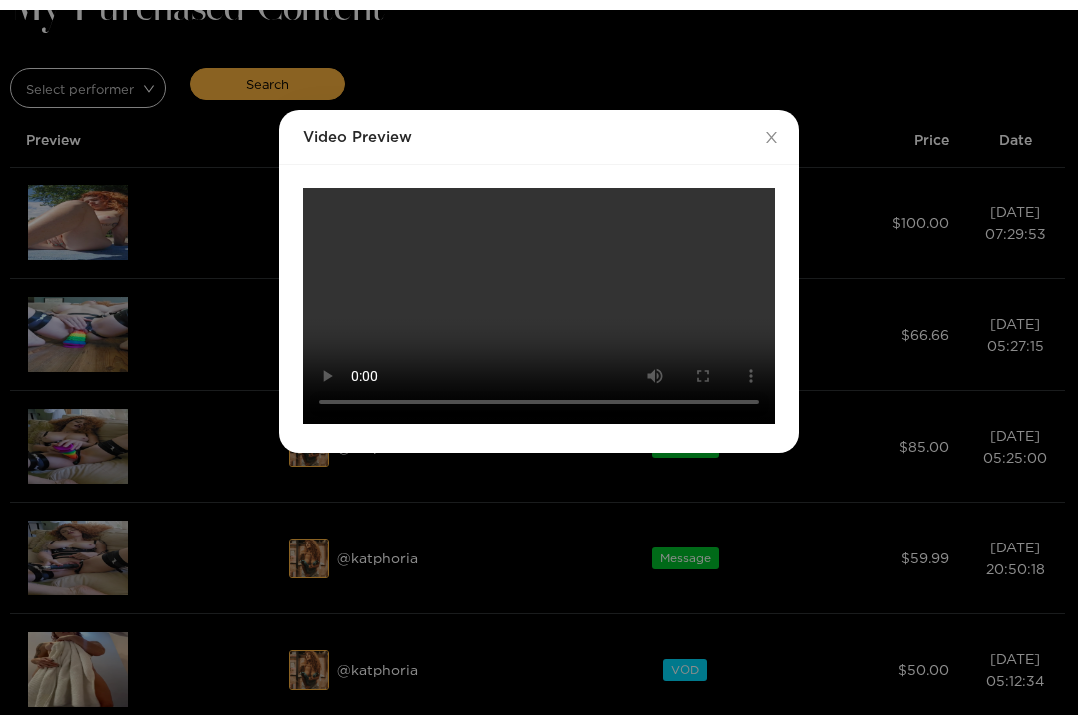
scroll to position [97, 0]
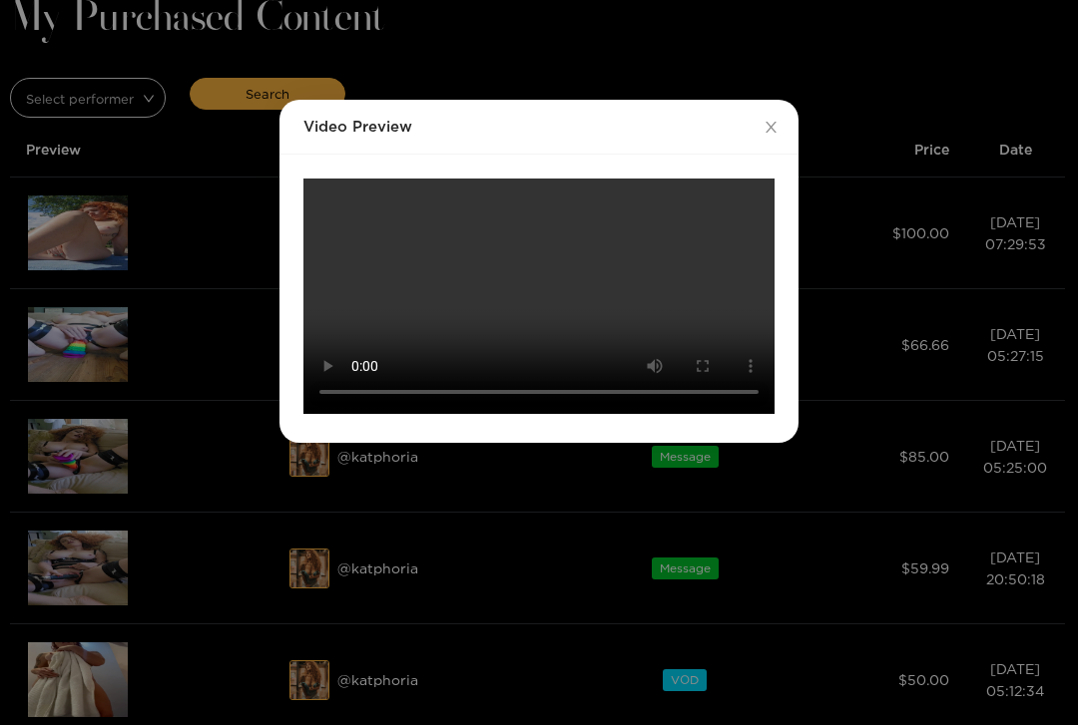
click at [328, 179] on video "Your browser does not support the video tag." at bounding box center [538, 296] width 471 height 235
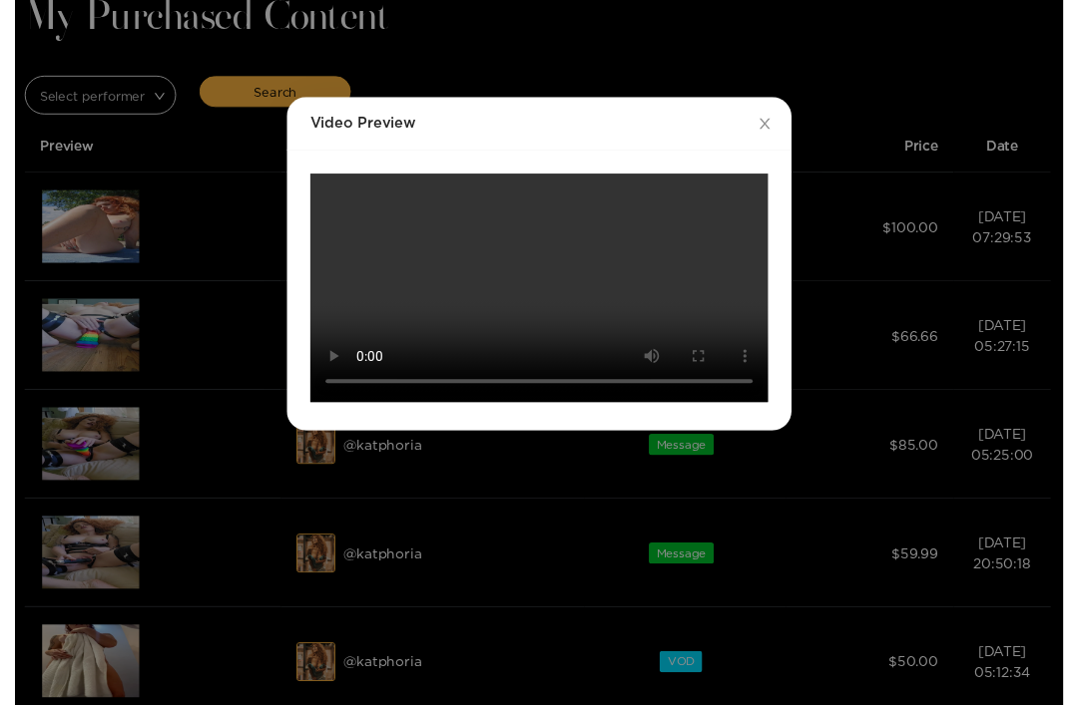
scroll to position [117, 0]
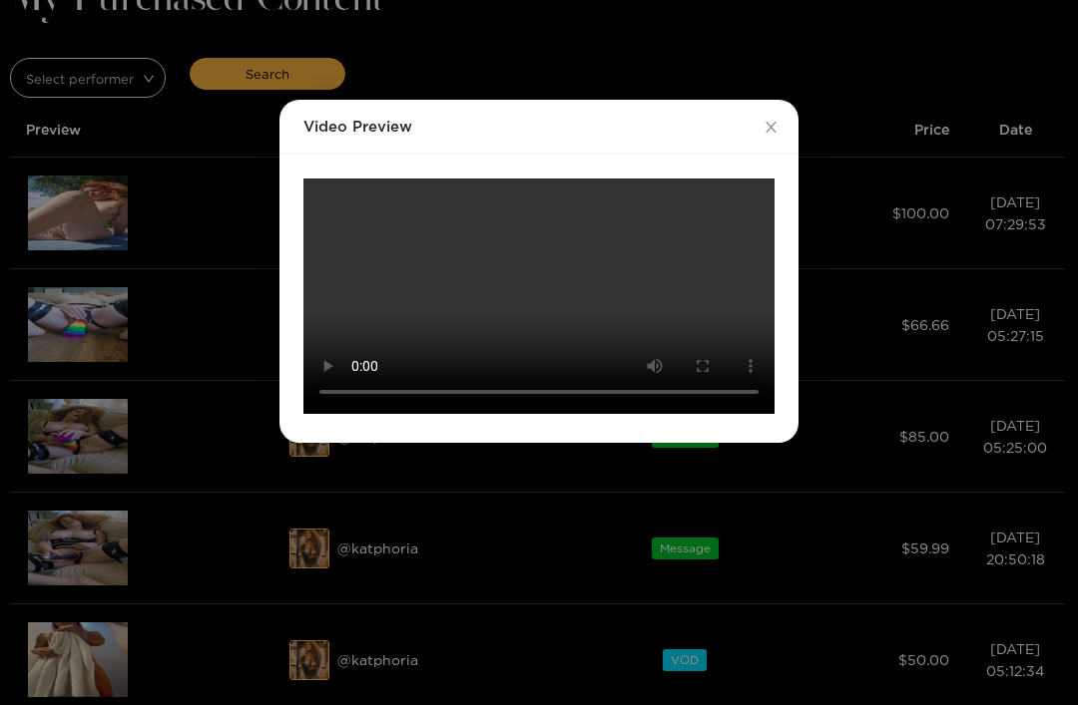
click at [540, 414] on video "Your browser does not support the video tag." at bounding box center [538, 296] width 471 height 235
click at [536, 414] on video "Your browser does not support the video tag." at bounding box center [538, 296] width 471 height 235
click at [540, 414] on video "Your browser does not support the video tag." at bounding box center [538, 296] width 471 height 235
click at [424, 246] on video "Your browser does not support the video tag." at bounding box center [538, 296] width 471 height 235
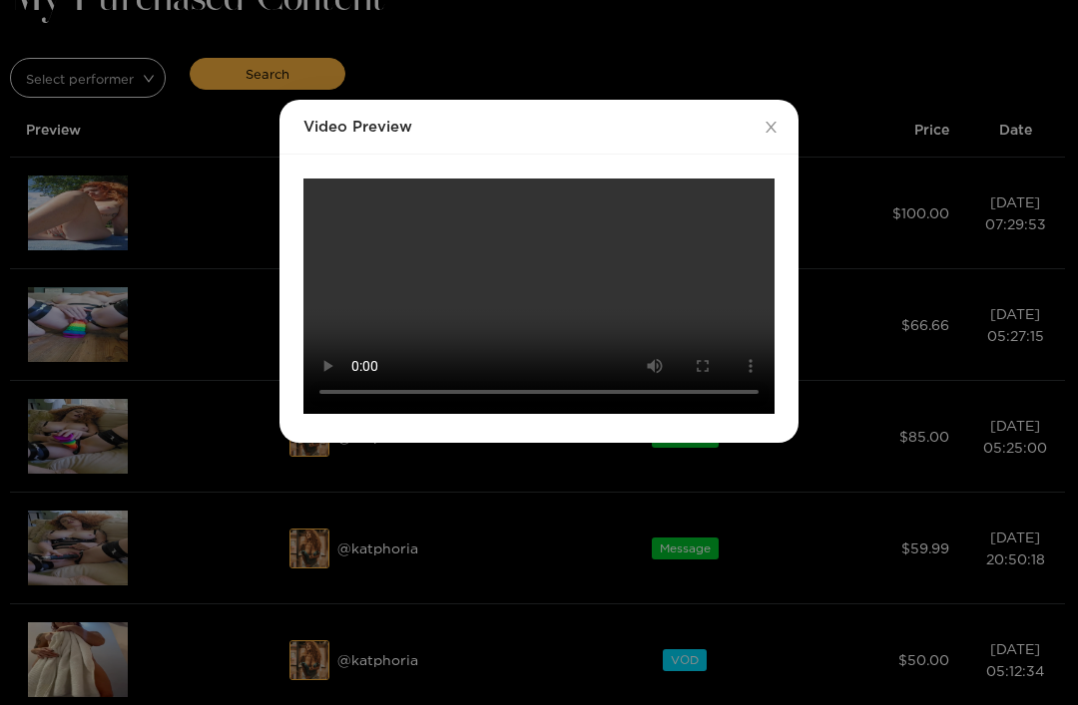
click at [541, 308] on video "Your browser does not support the video tag." at bounding box center [538, 296] width 471 height 235
click at [540, 290] on video "Your browser does not support the video tag." at bounding box center [538, 296] width 471 height 235
click at [614, 243] on video "Your browser does not support the video tag." at bounding box center [538, 296] width 471 height 235
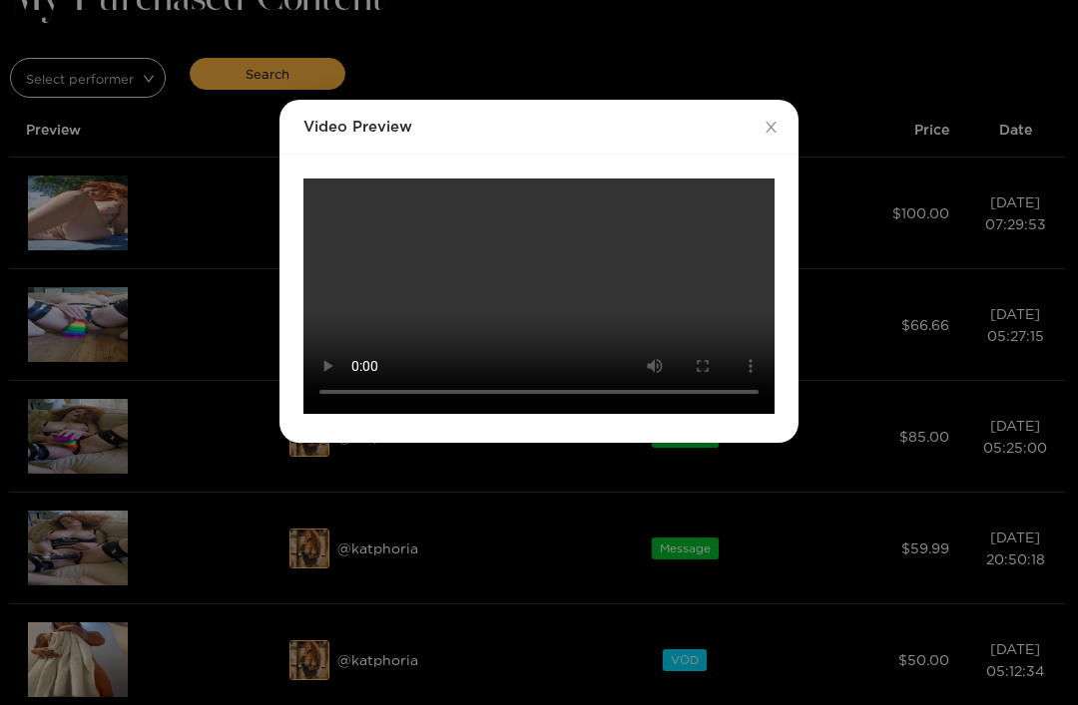
click at [319, 179] on video "Your browser does not support the video tag." at bounding box center [538, 296] width 471 height 235
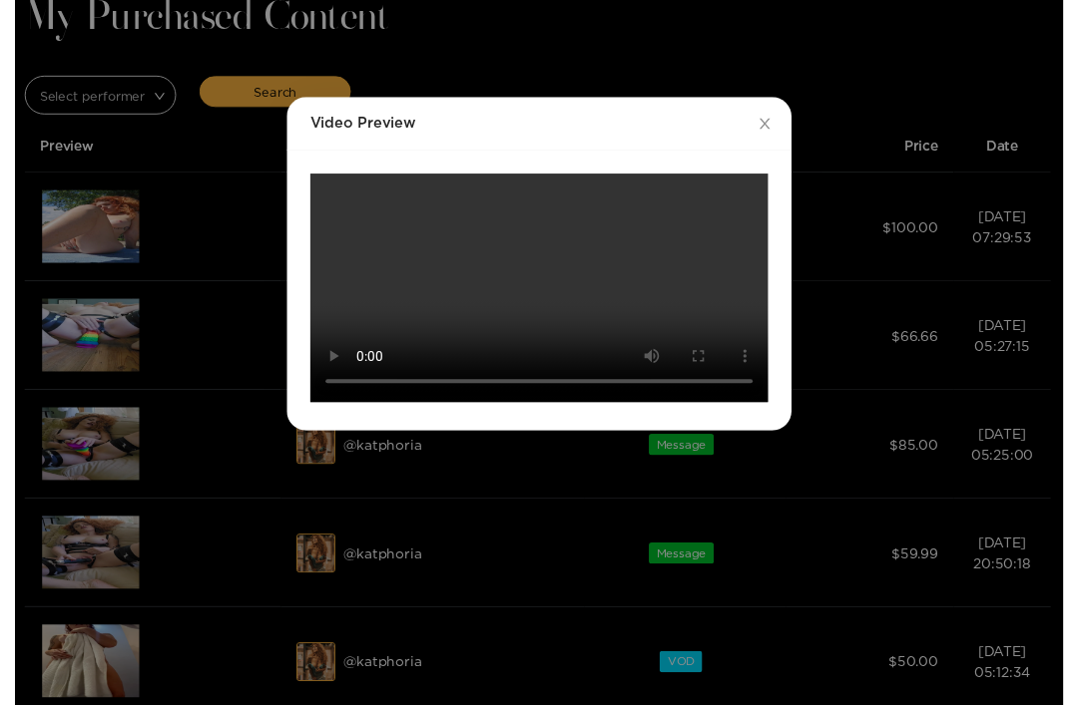
scroll to position [117, 0]
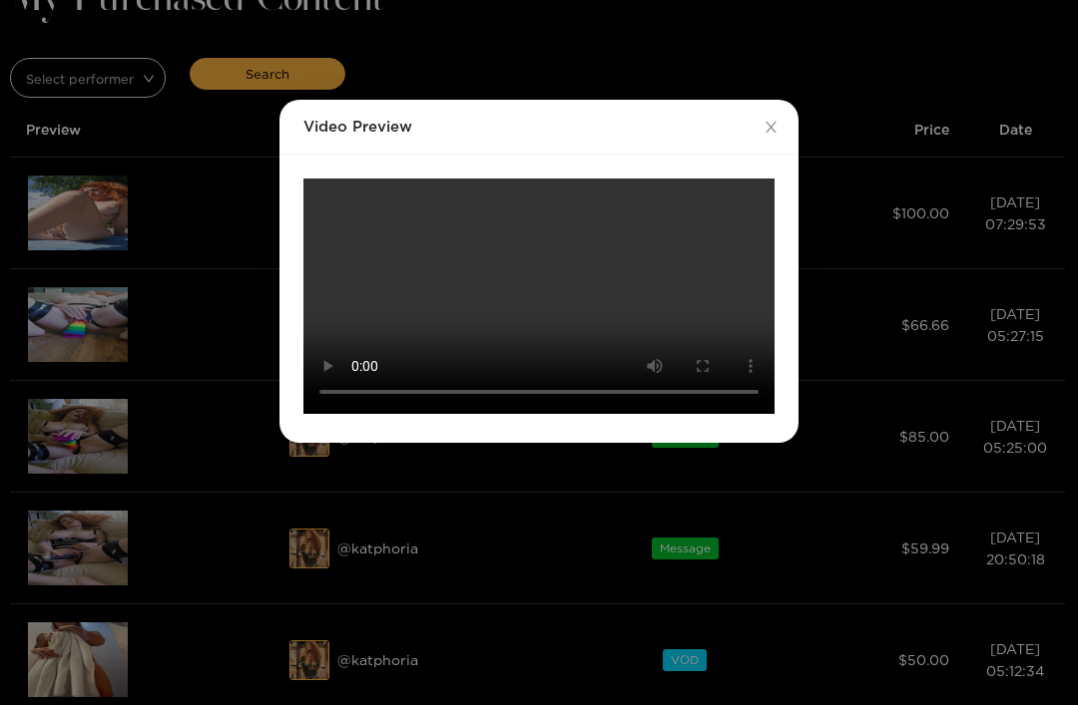
click at [210, 264] on div "Video Preview Your browser does not support the video tag." at bounding box center [539, 352] width 1078 height 705
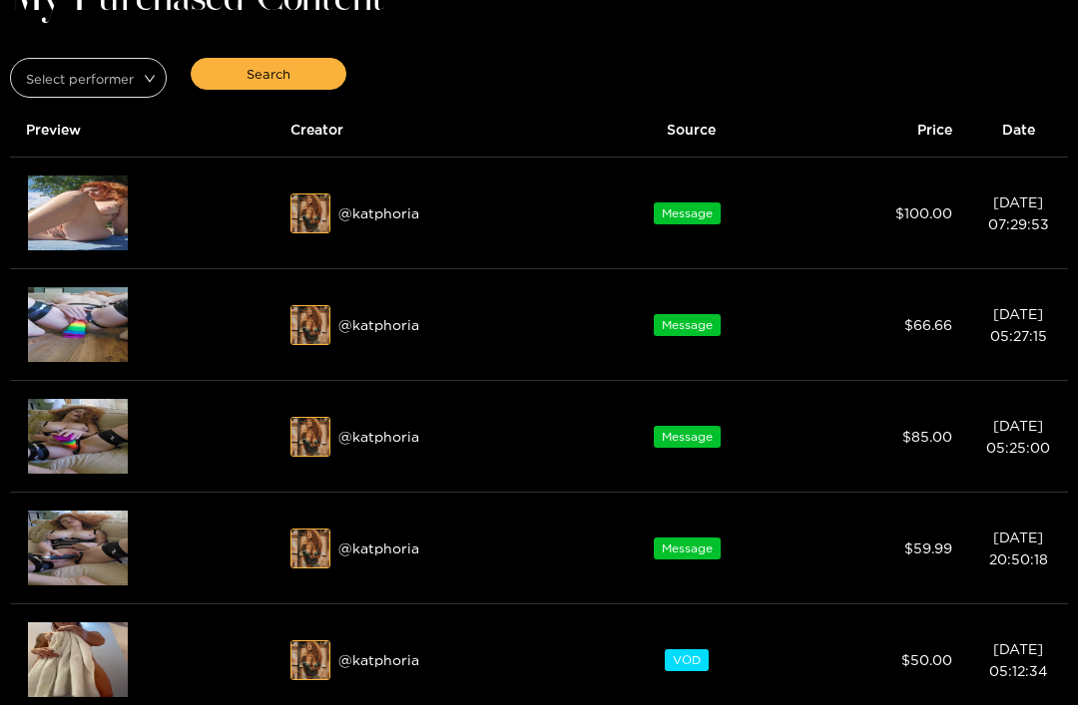
click at [75, 316] on img at bounding box center [78, 324] width 100 height 75
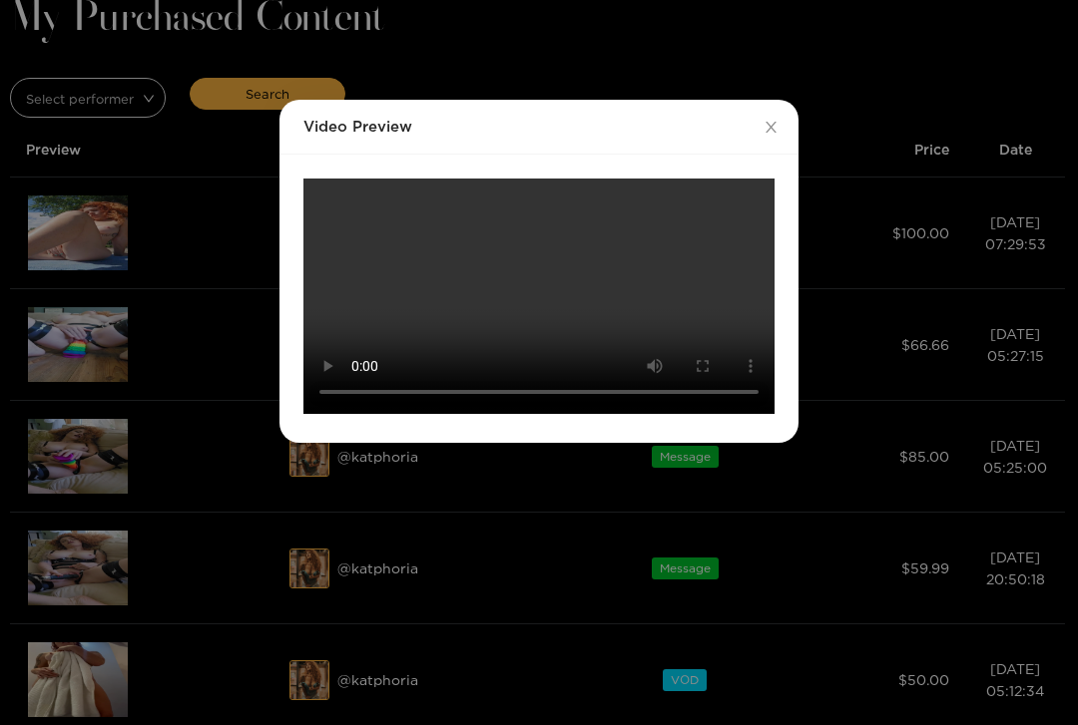
click at [328, 228] on video "Your browser does not support the video tag." at bounding box center [538, 296] width 471 height 235
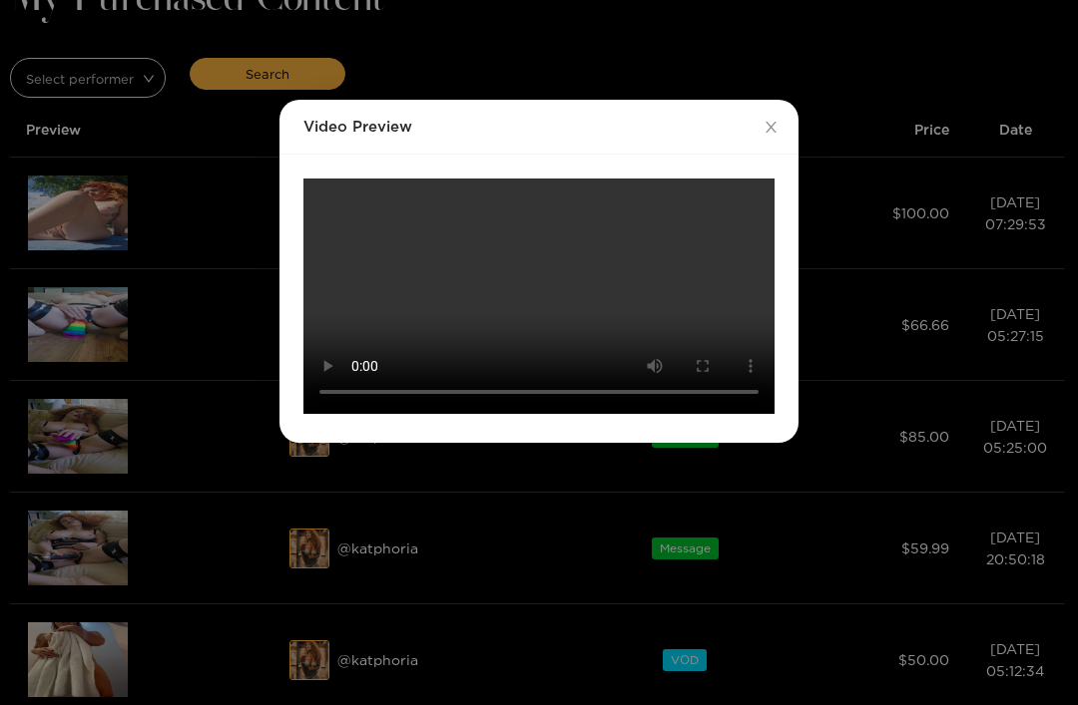
scroll to position [117, 0]
click at [212, 134] on div "Video Preview Your browser does not support the video tag." at bounding box center [539, 352] width 1078 height 705
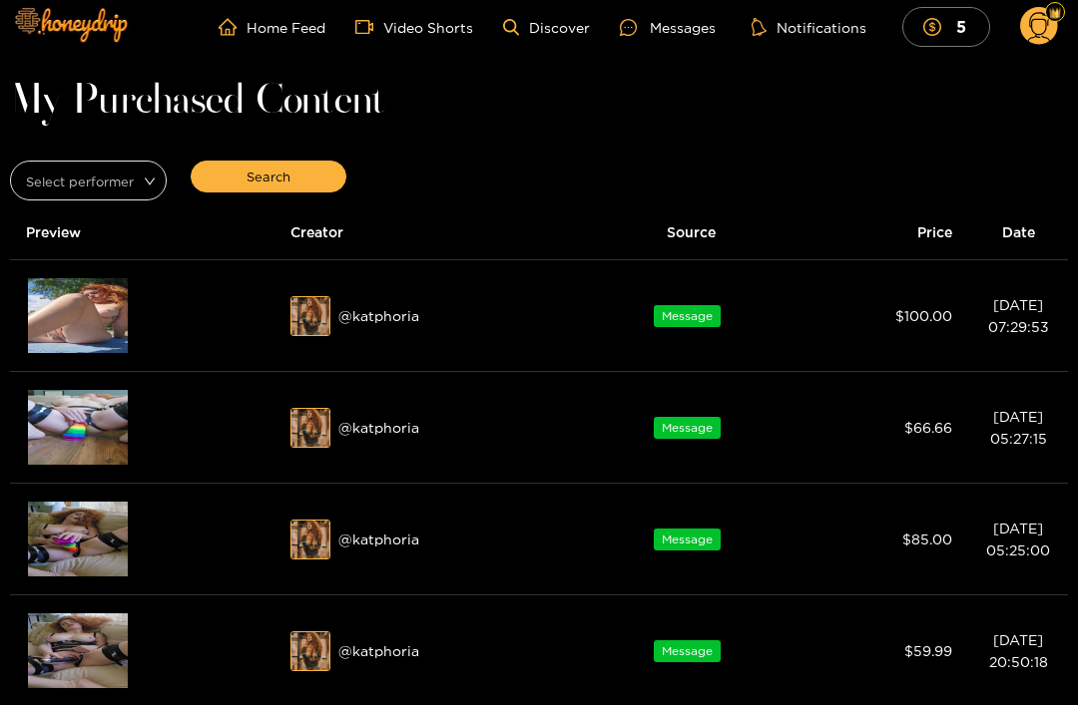
scroll to position [0, 0]
